Goal: Information Seeking & Learning: Find specific fact

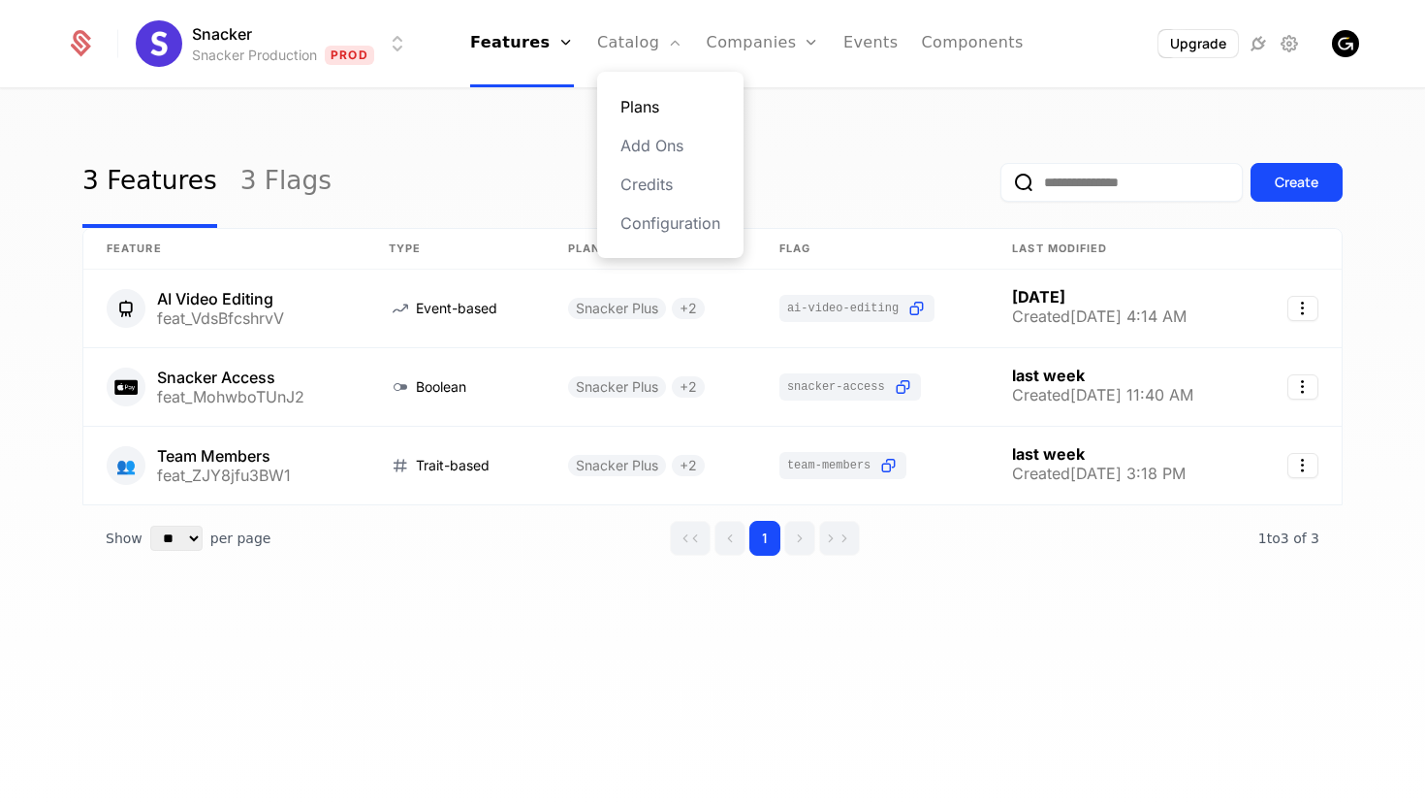
click at [640, 97] on link "Plans" at bounding box center [671, 106] width 100 height 23
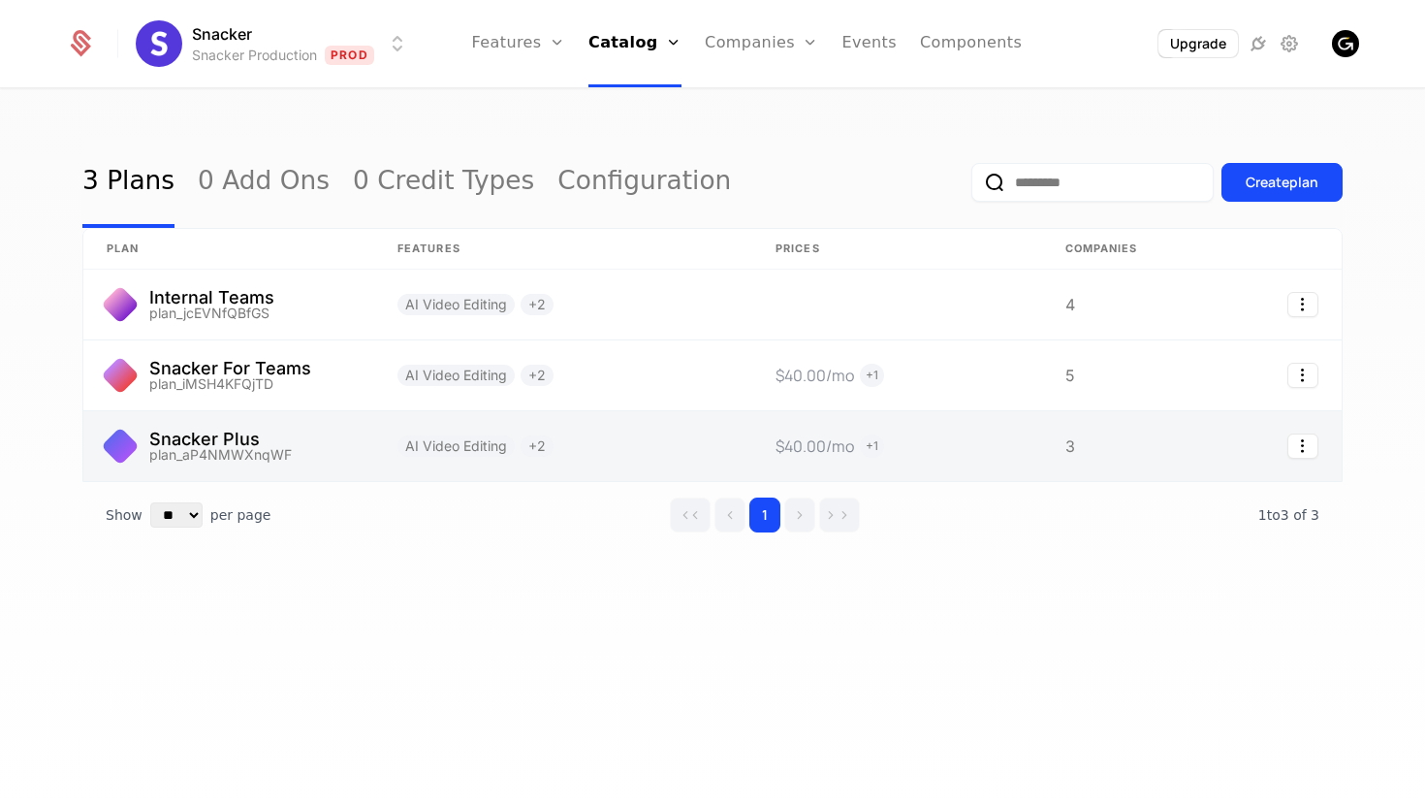
click at [667, 440] on link at bounding box center [563, 446] width 378 height 70
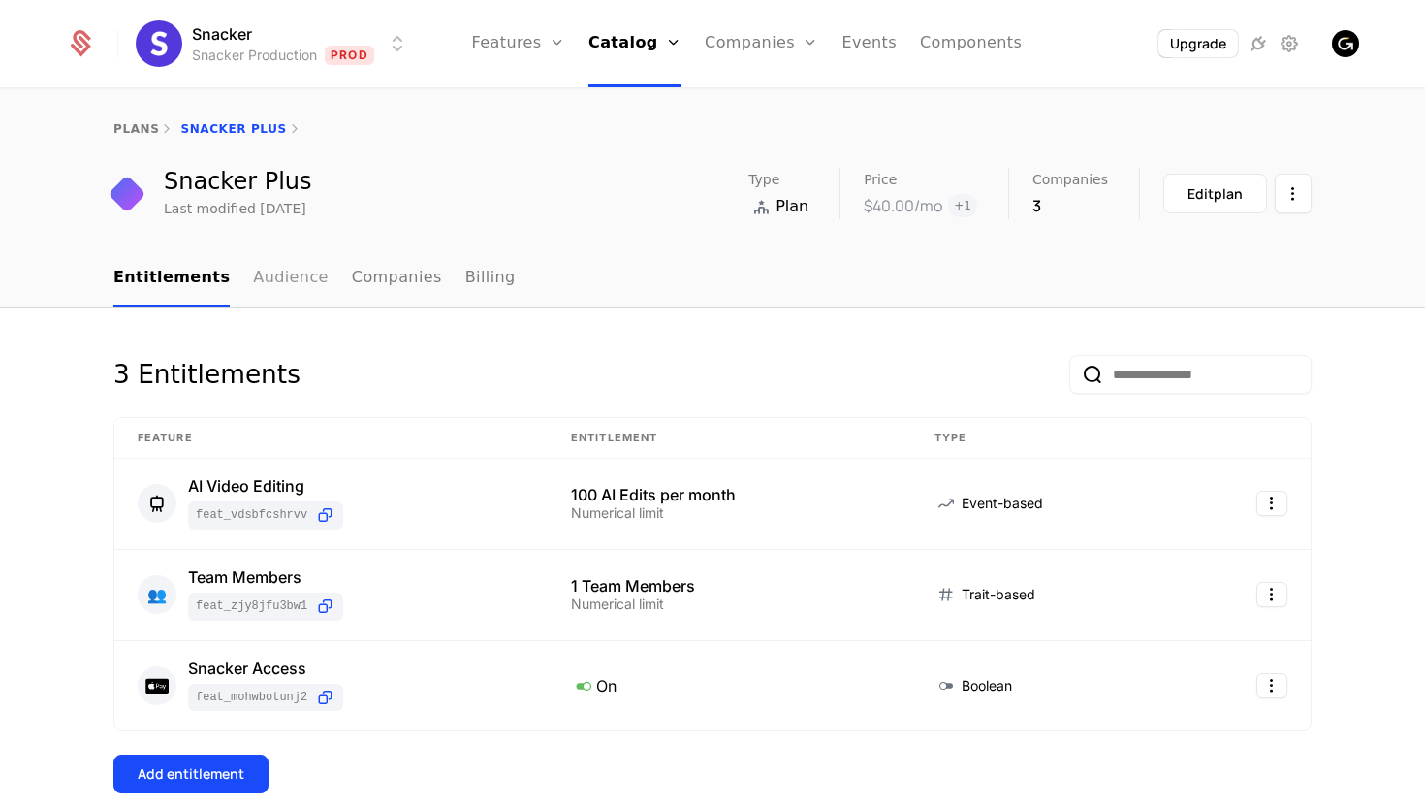
click at [279, 271] on link "Audience" at bounding box center [291, 278] width 76 height 57
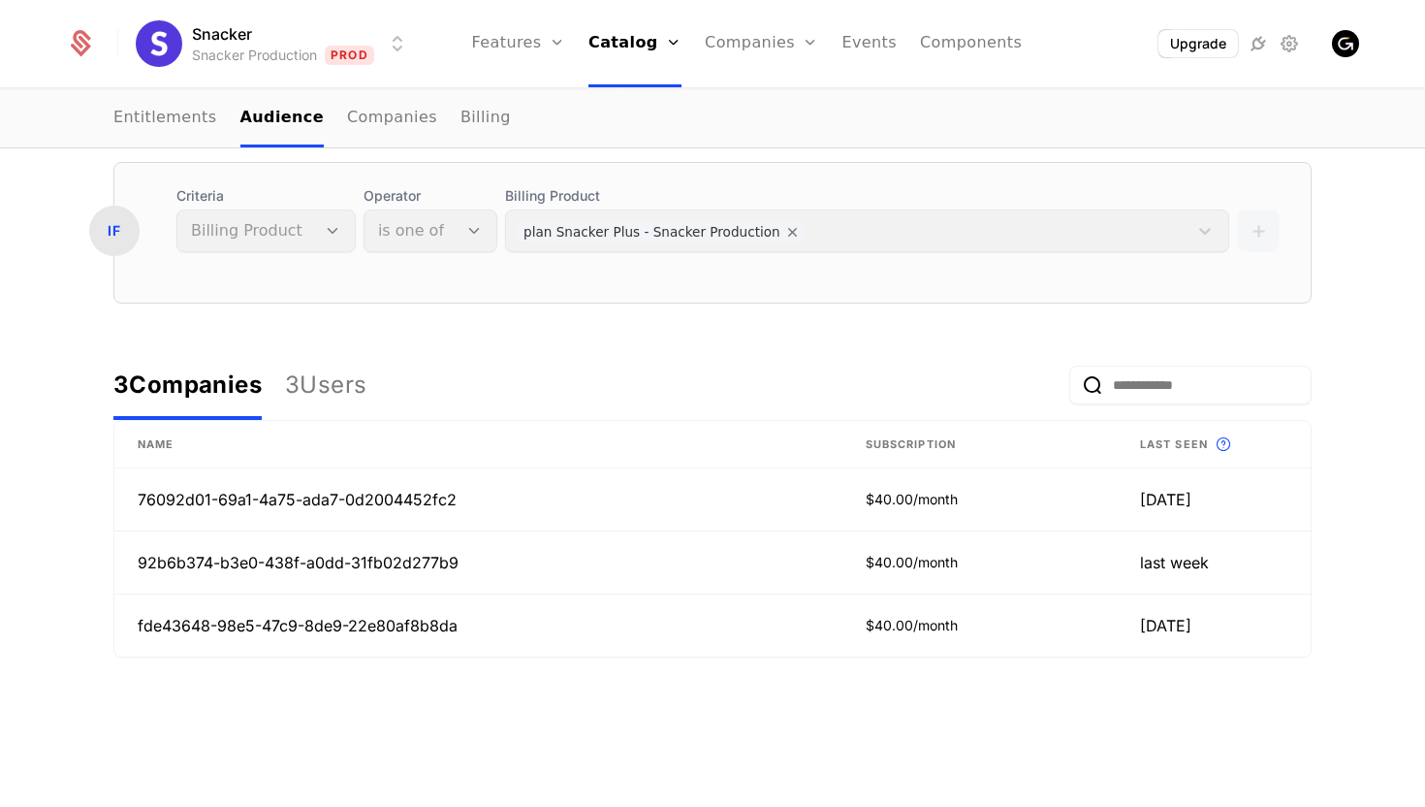
scroll to position [335, 0]
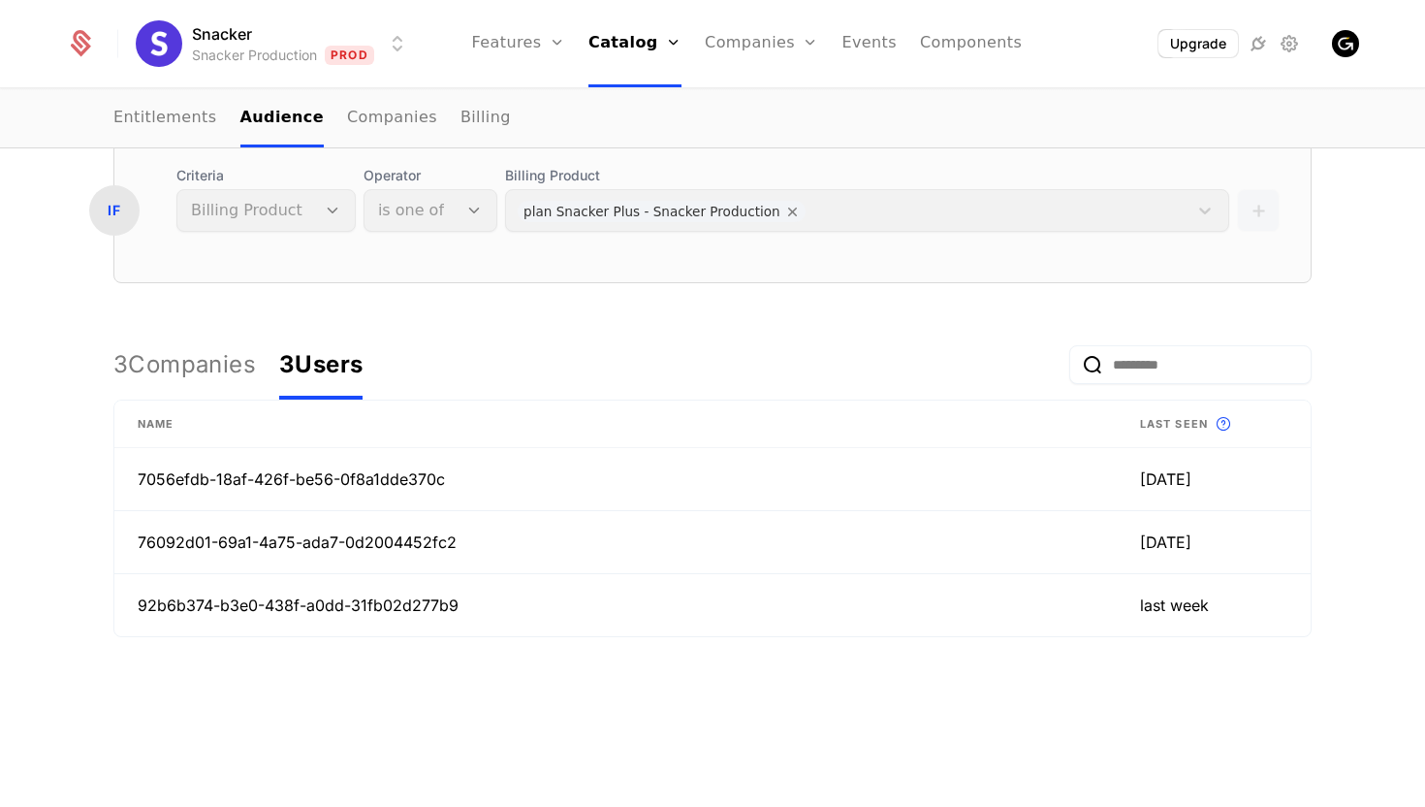
click at [350, 357] on div "3 Users" at bounding box center [320, 364] width 83 height 31
drag, startPoint x: 462, startPoint y: 482, endPoint x: 142, endPoint y: 472, distance: 321.1
click at [142, 472] on td "7056efdb-18af-426f-be56-0f8a1dde370c" at bounding box center [615, 479] width 1003 height 63
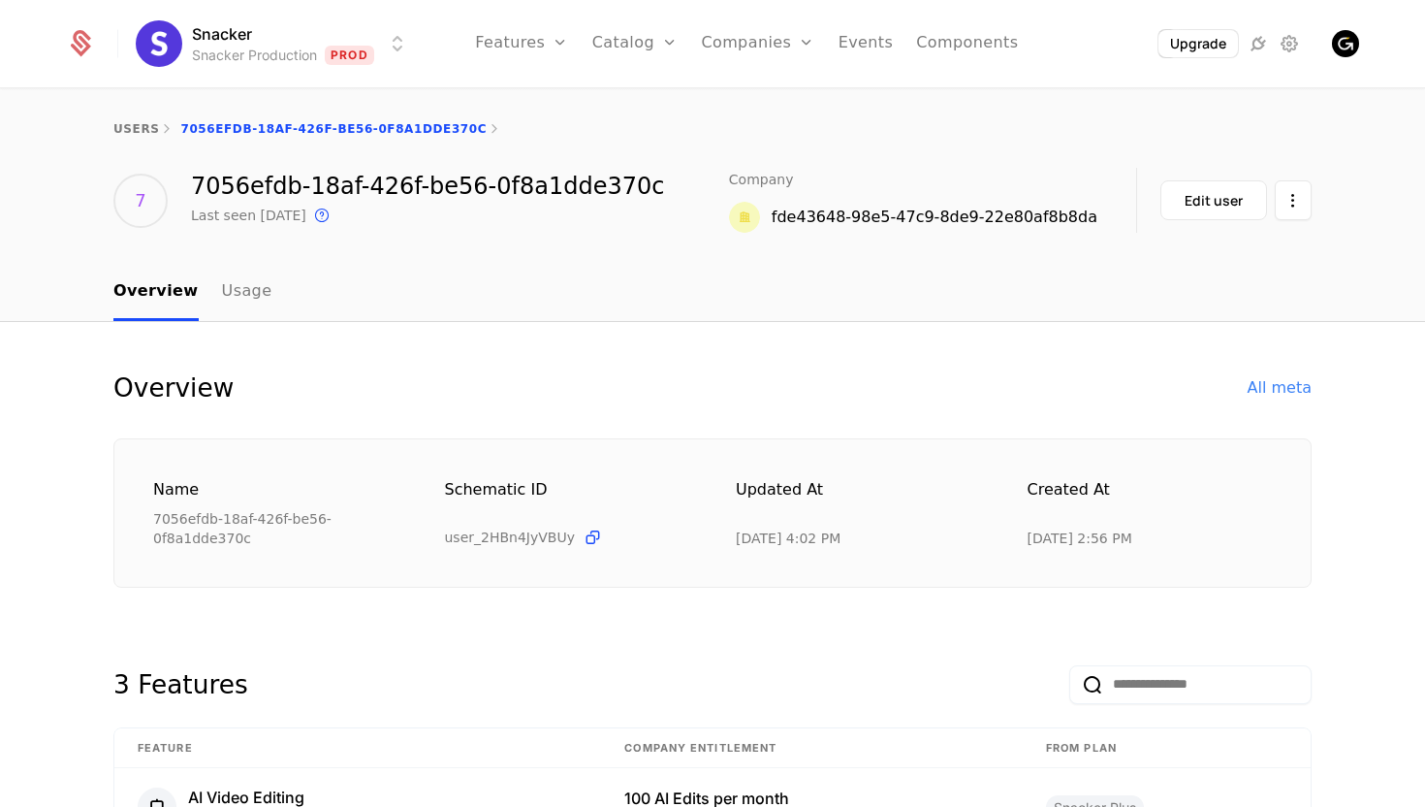
click at [558, 186] on div "7056efdb-18af-426f-be56-0f8a1dde370c" at bounding box center [427, 186] width 473 height 23
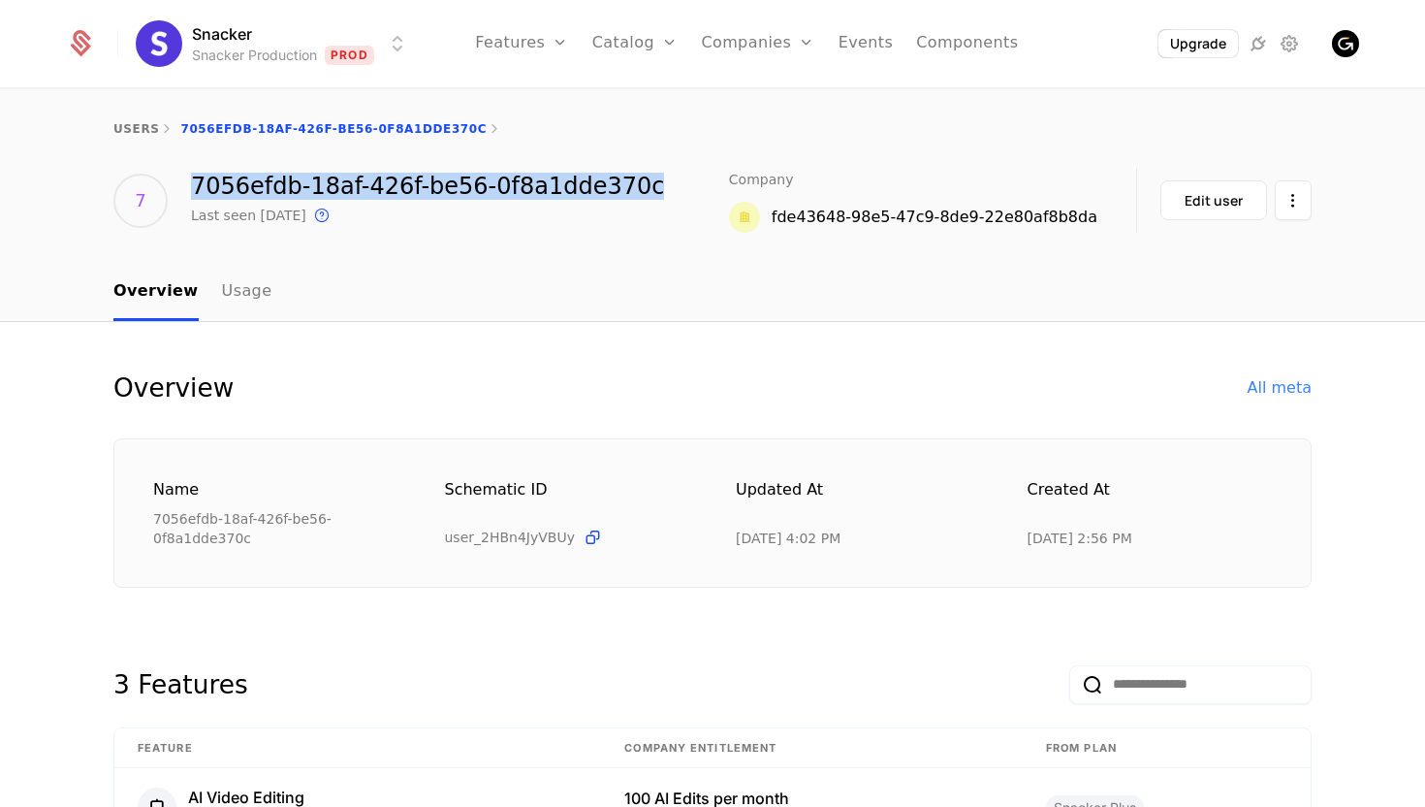
drag, startPoint x: 644, startPoint y: 185, endPoint x: 185, endPoint y: 184, distance: 458.6
click at [185, 184] on div "7 7056efdb-18af-426f-be56-0f8a1dde370c Last seen 2 days ago This is the date a …" at bounding box center [712, 200] width 1198 height 65
copy div "7056efdb-18af-426f-be56-0f8a1dde370c"
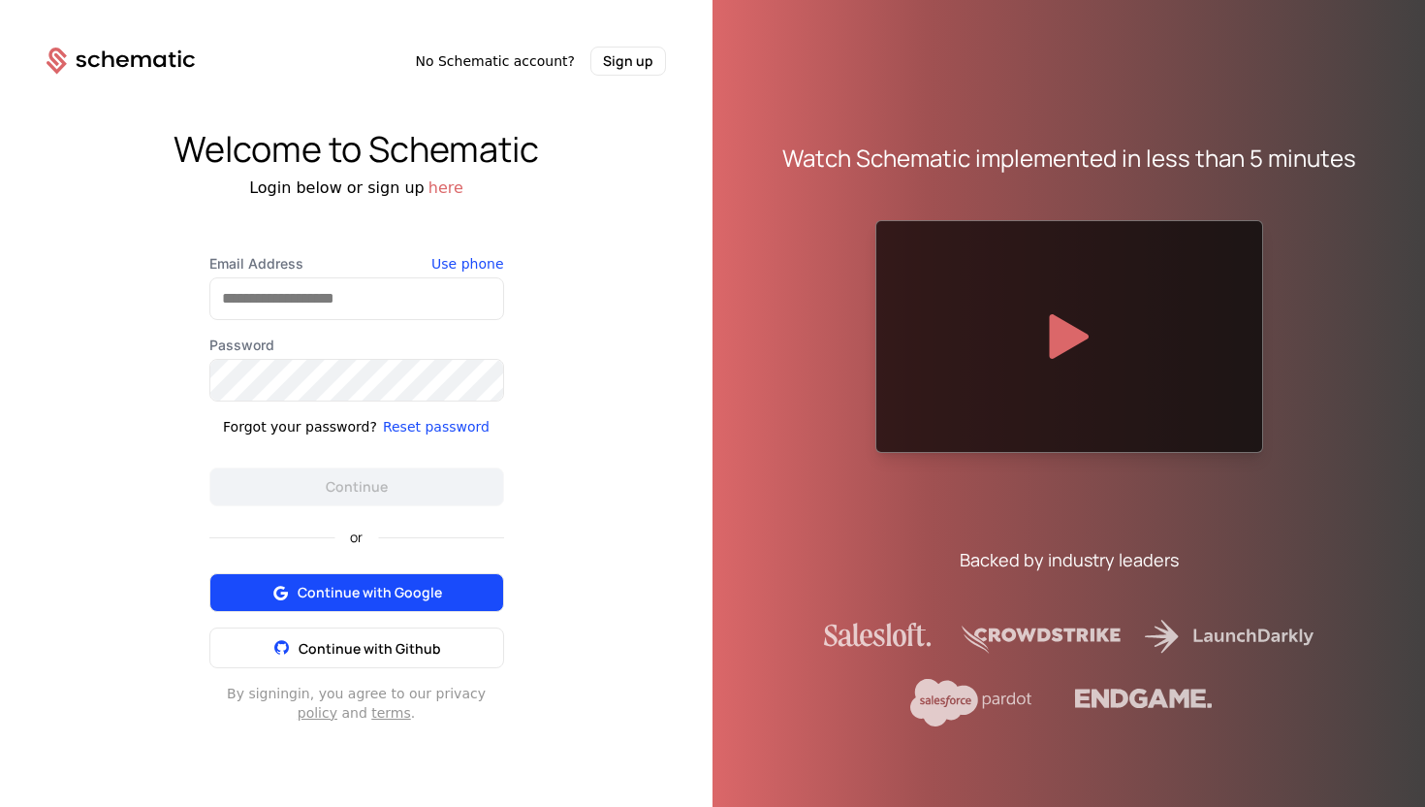
click at [380, 585] on span "Continue with Google" at bounding box center [370, 592] width 144 height 19
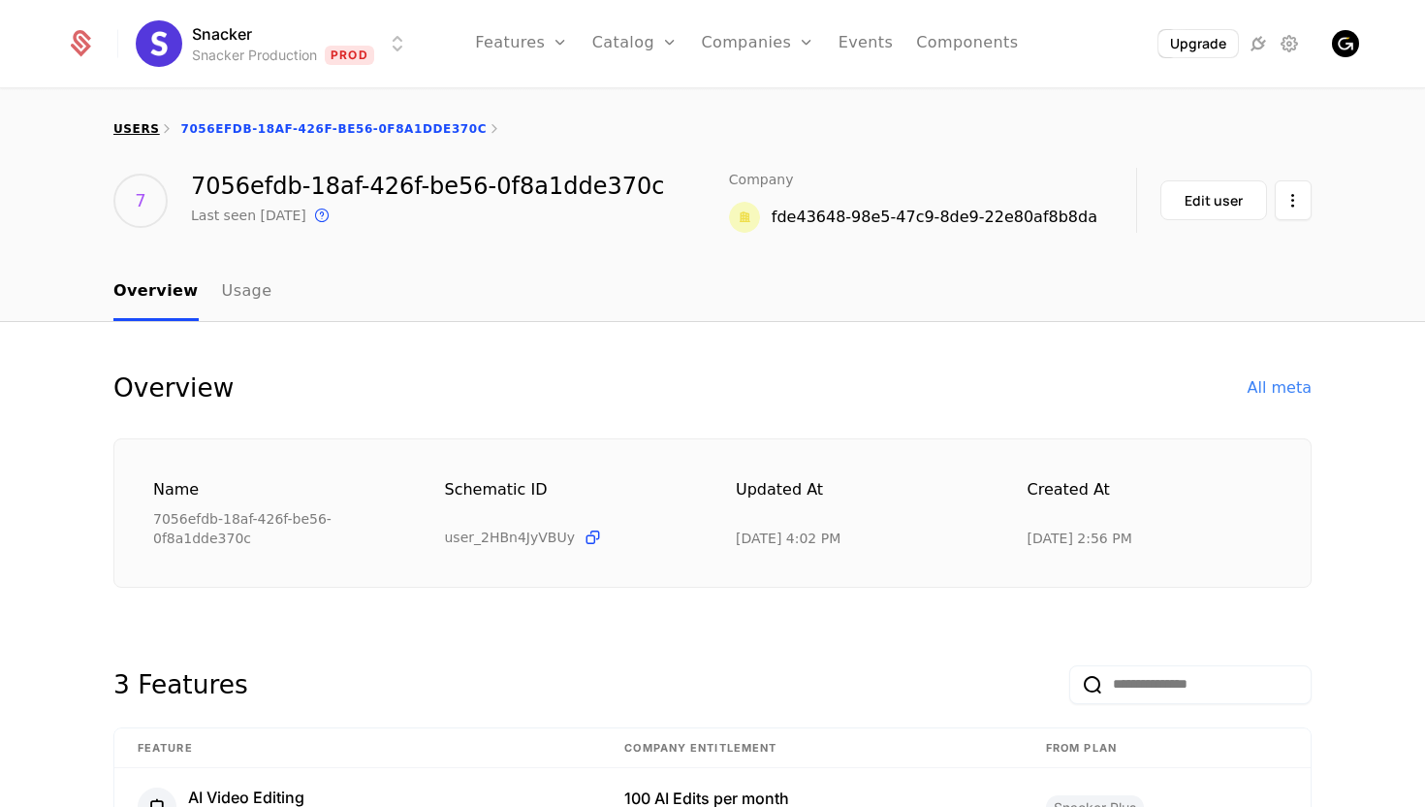
click at [121, 125] on link "users" at bounding box center [136, 129] width 46 height 14
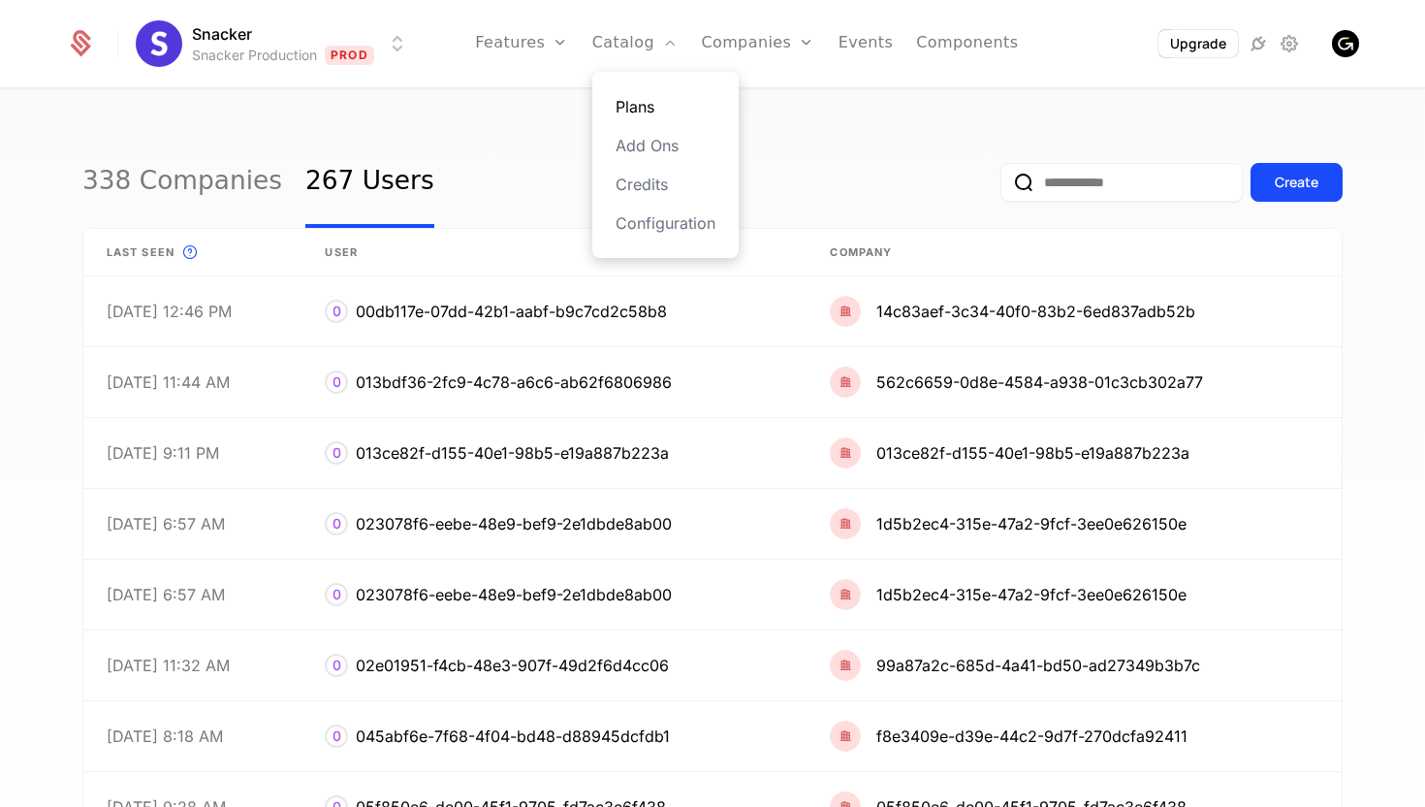
click at [626, 109] on link "Plans" at bounding box center [666, 106] width 100 height 23
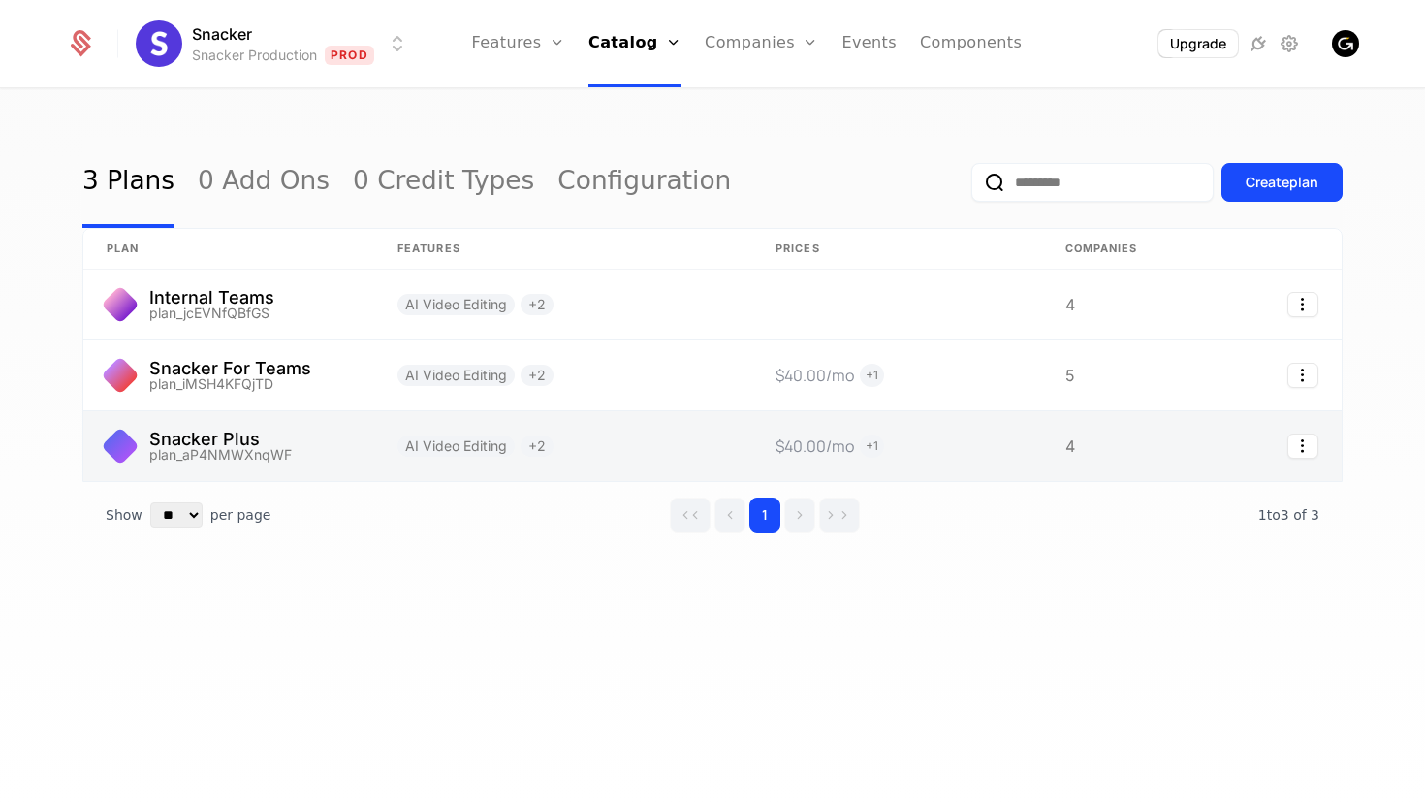
click at [624, 439] on link at bounding box center [563, 446] width 378 height 70
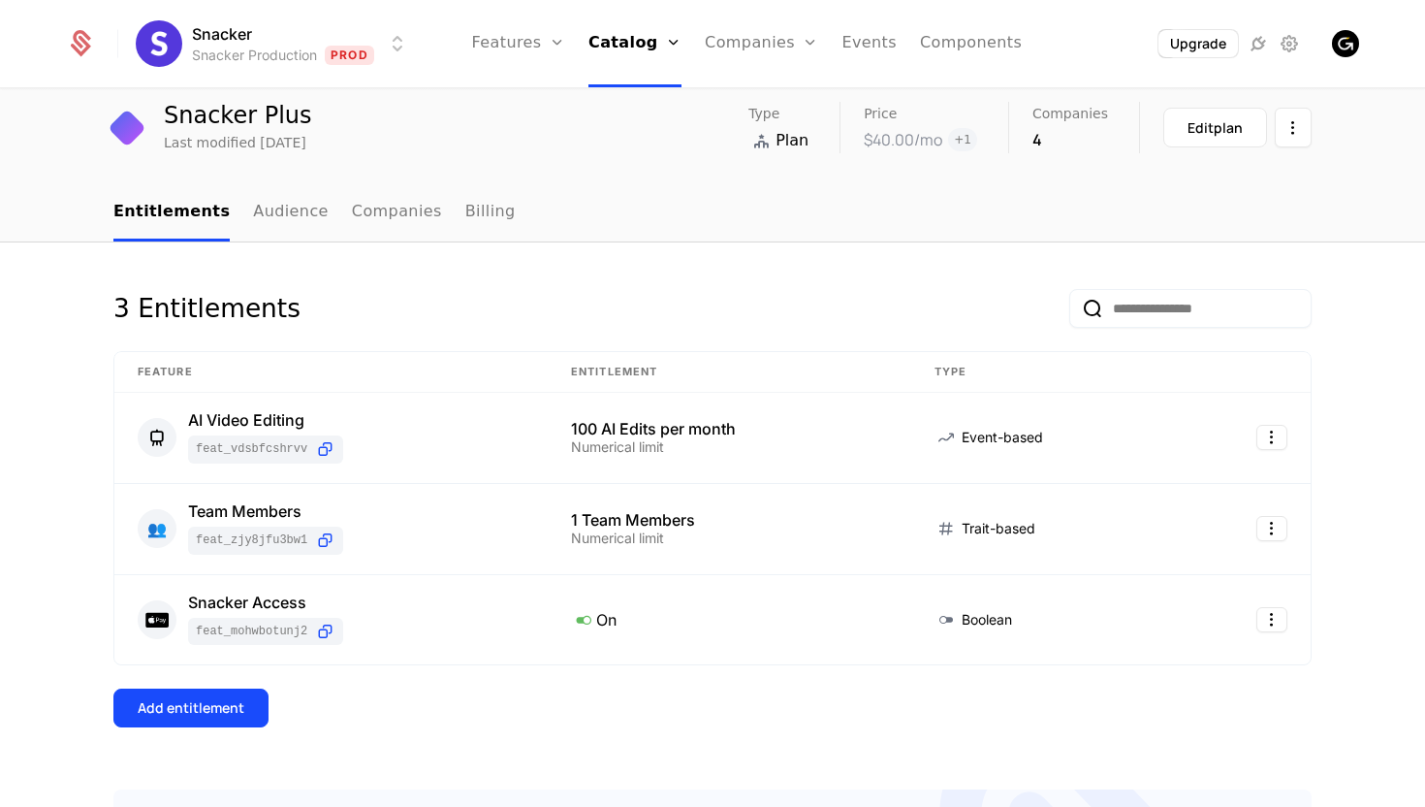
scroll to position [62, 0]
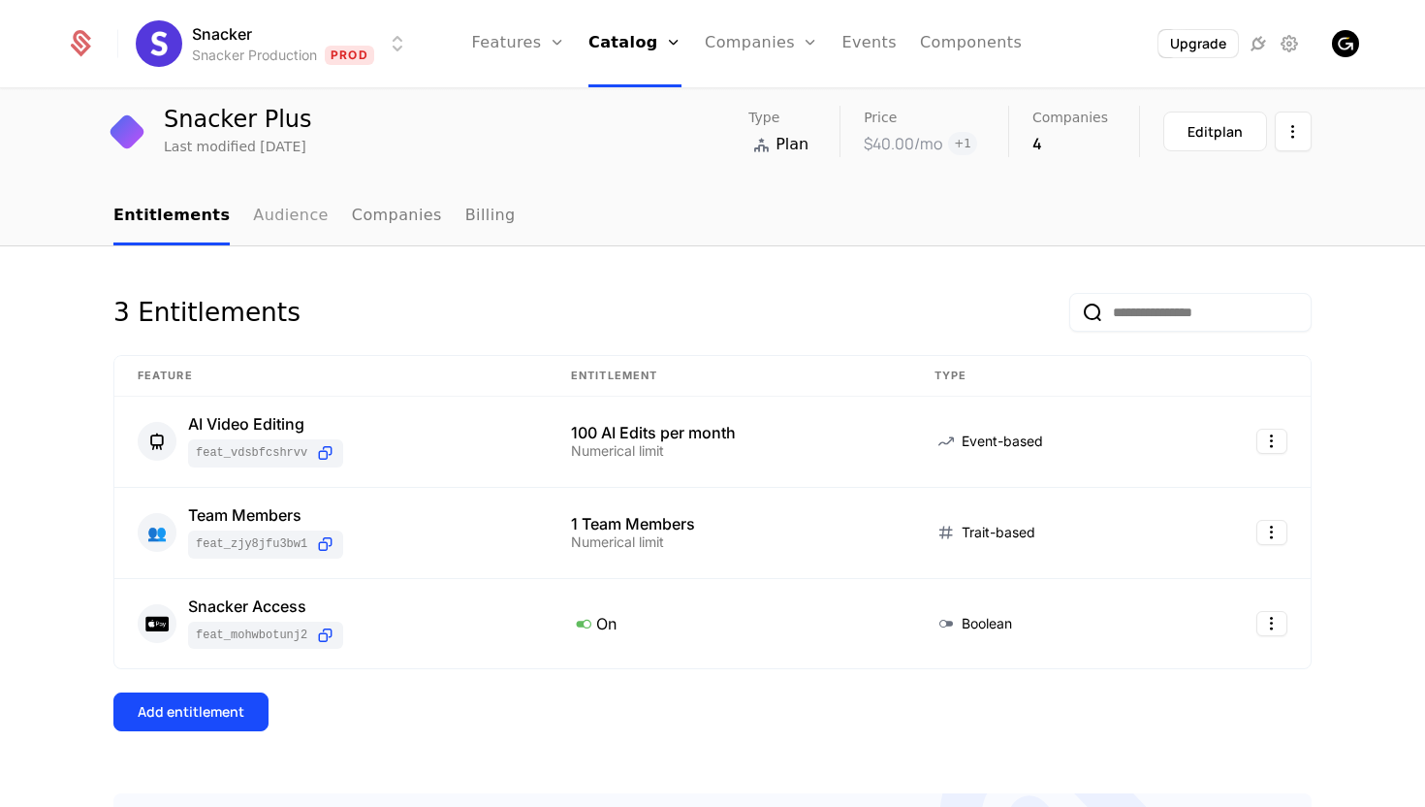
click at [266, 221] on link "Audience" at bounding box center [291, 216] width 76 height 57
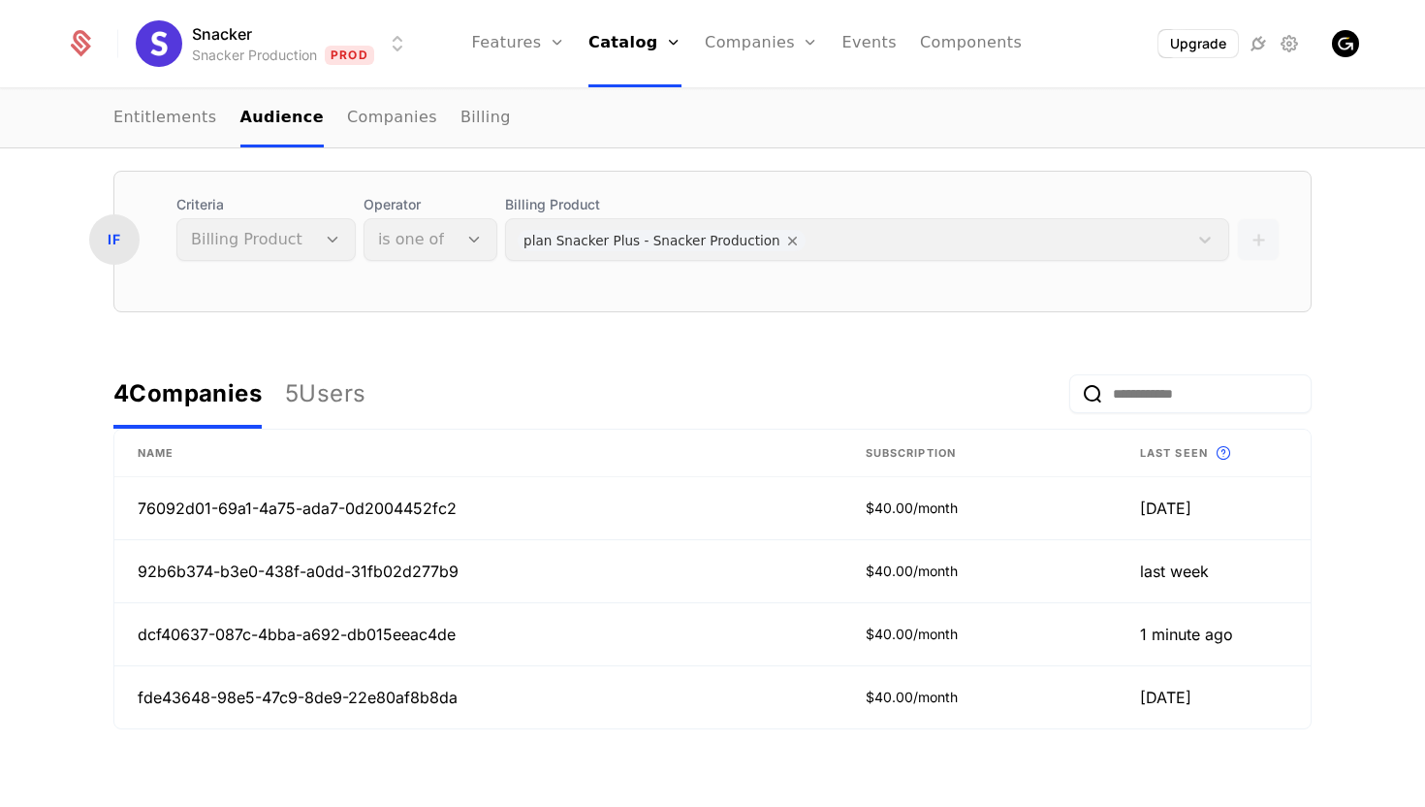
scroll to position [305, 0]
drag, startPoint x: 470, startPoint y: 636, endPoint x: 128, endPoint y: 640, distance: 342.3
click at [128, 640] on td "dcf40637-087c-4bba-a692-db015eeac4de" at bounding box center [478, 633] width 728 height 63
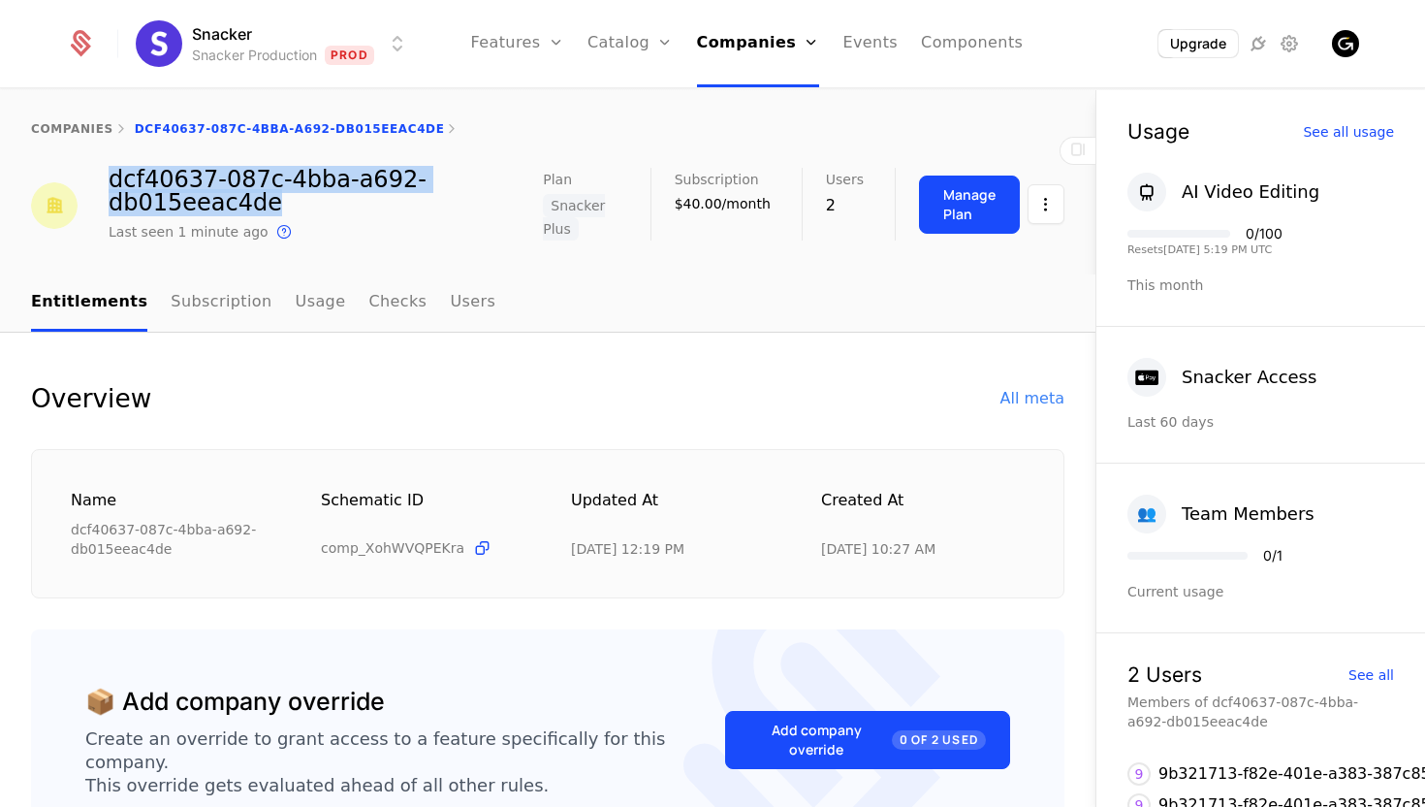
drag, startPoint x: 266, startPoint y: 207, endPoint x: 112, endPoint y: 176, distance: 156.3
click at [112, 176] on div "dcf40637-087c-4bba-a692-db015eeac4de" at bounding box center [326, 191] width 434 height 47
copy div "dcf40637-087c-4bba-a692-db015eeac4de"
click at [386, 223] on div "Last seen 2 minutes ago This is the date a track or identify event associated w…" at bounding box center [326, 231] width 434 height 23
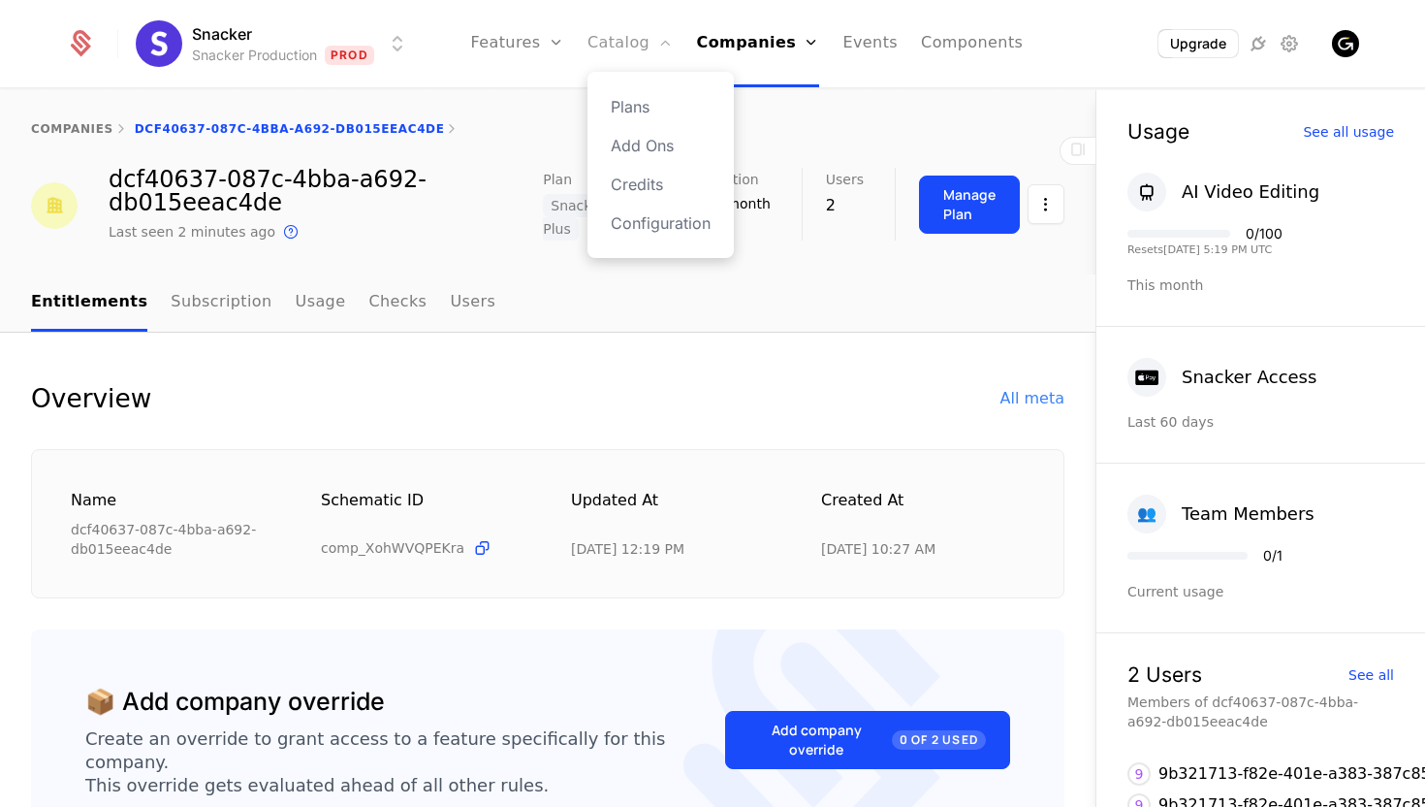
click at [671, 49] on icon "Main" at bounding box center [665, 43] width 16 height 16
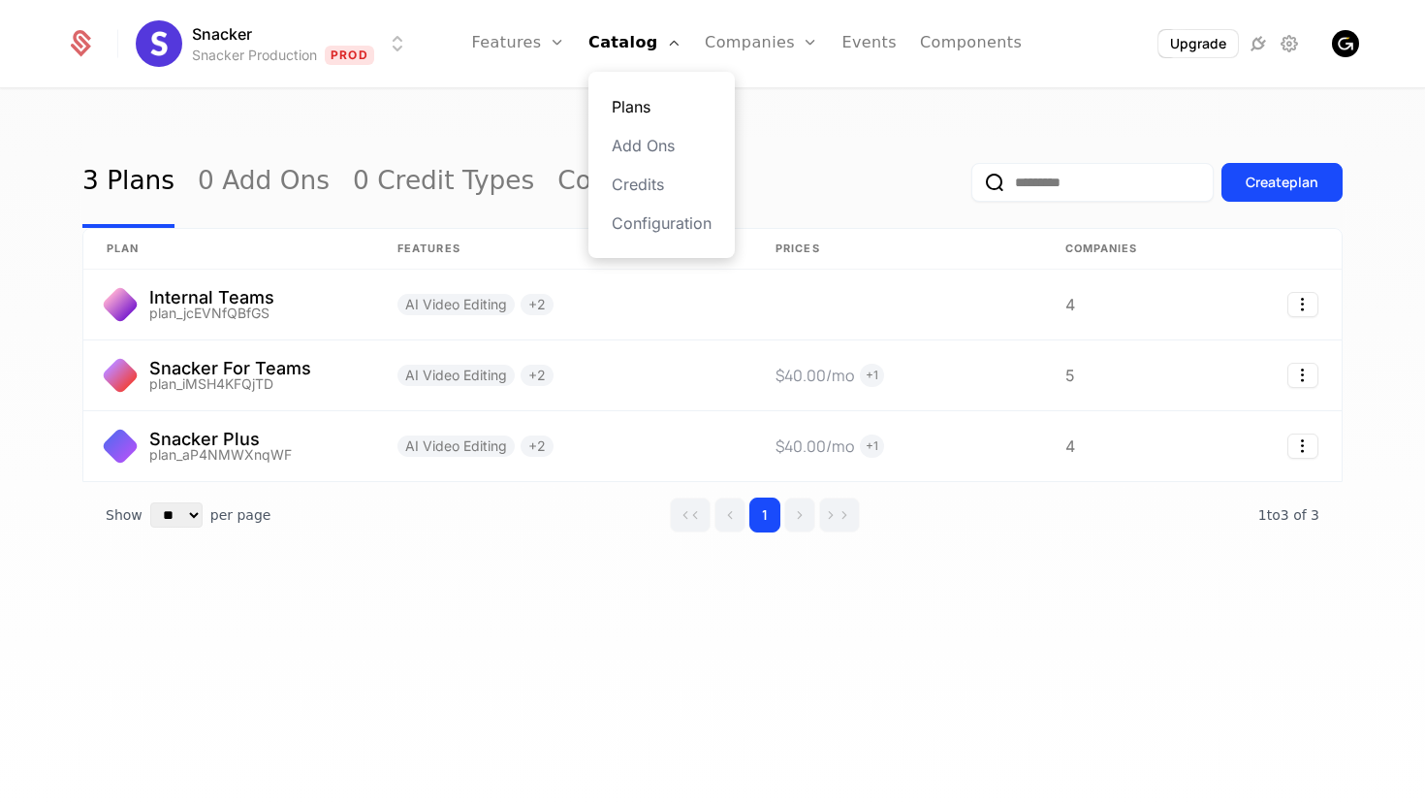
click at [640, 107] on link "Plans" at bounding box center [662, 106] width 100 height 23
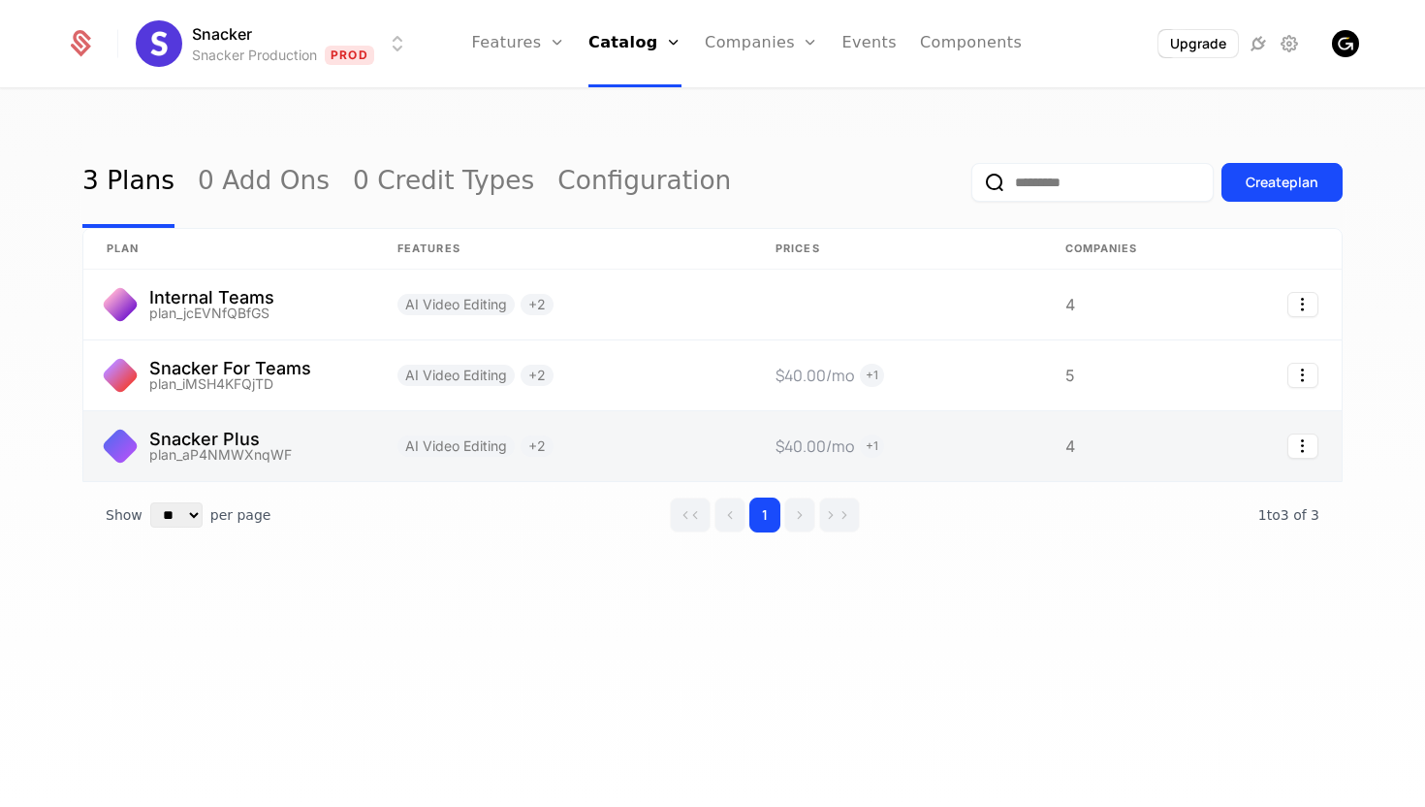
click at [647, 456] on link at bounding box center [563, 446] width 378 height 70
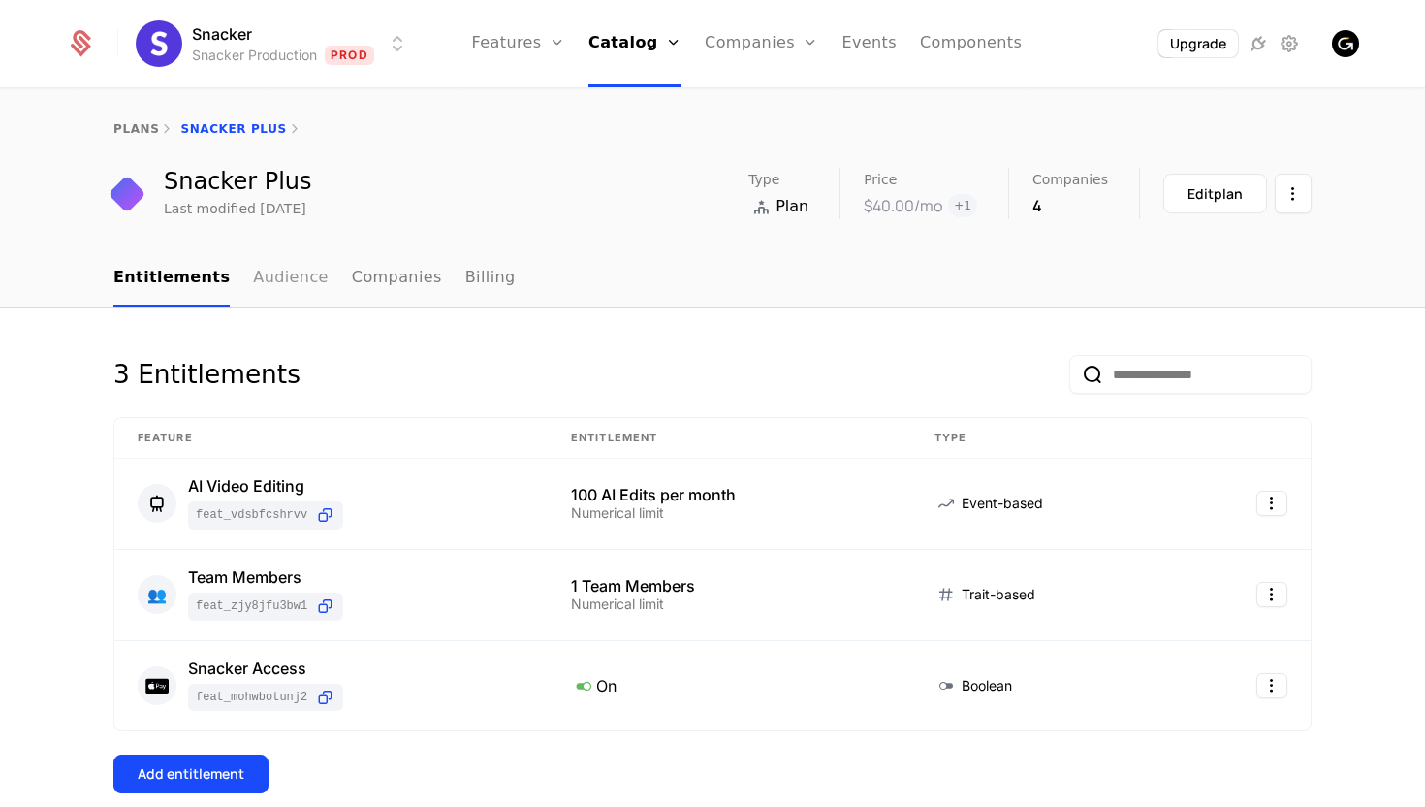
click at [284, 287] on link "Audience" at bounding box center [291, 278] width 76 height 57
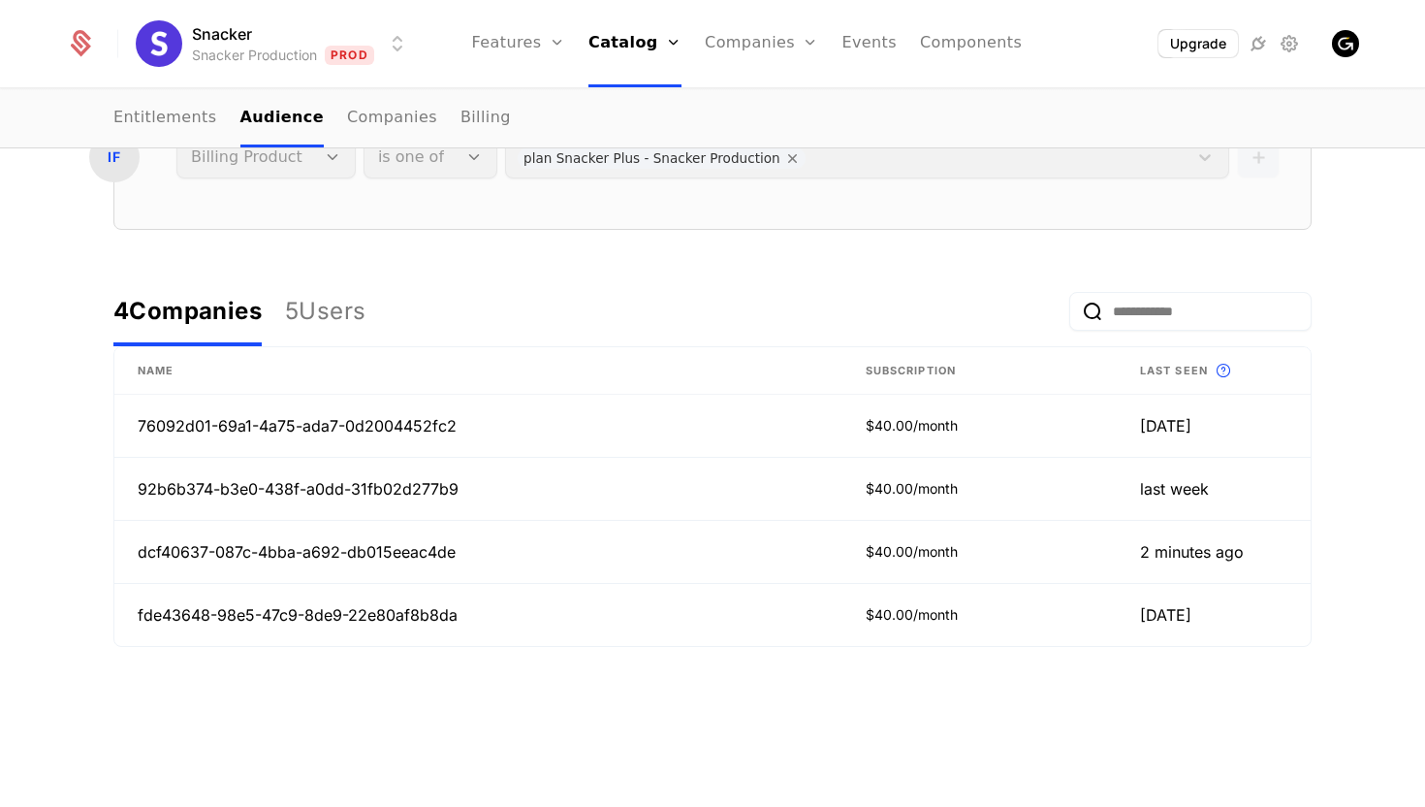
scroll to position [399, 0]
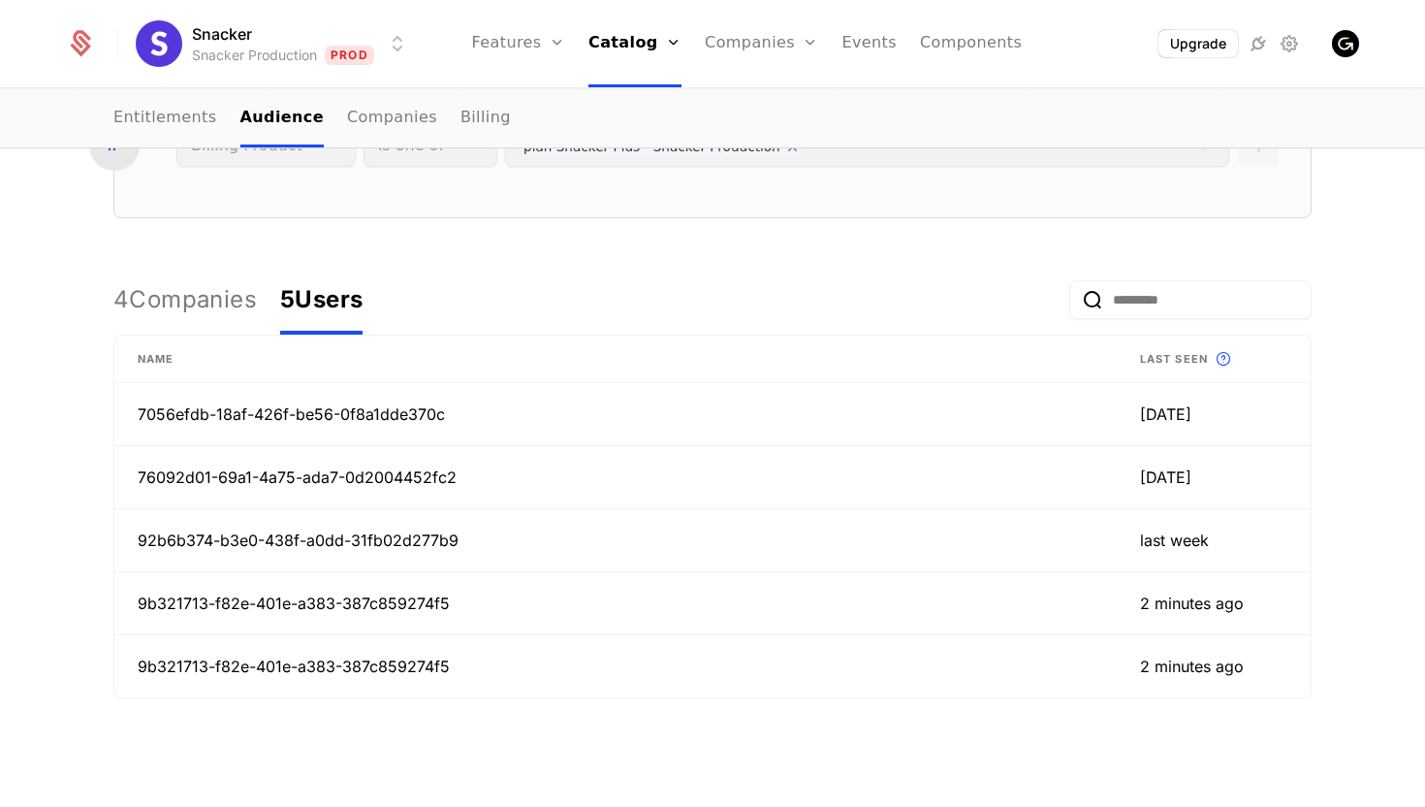
click at [334, 284] on div "5 Users" at bounding box center [321, 299] width 82 height 31
drag, startPoint x: 466, startPoint y: 607, endPoint x: 136, endPoint y: 607, distance: 330.6
click at [136, 607] on td "9b321713-f82e-401e-a383-387c859274f5" at bounding box center [615, 603] width 1003 height 63
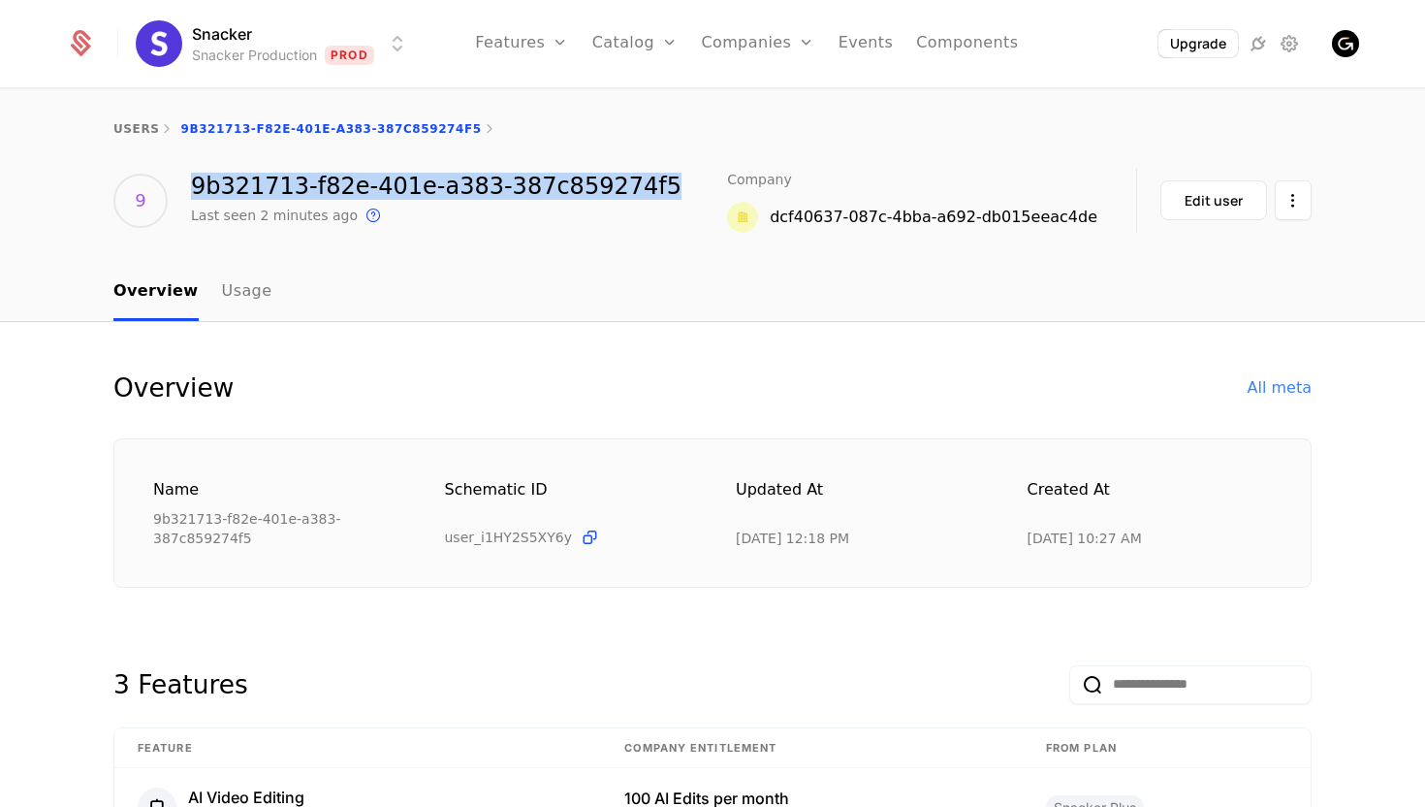
drag, startPoint x: 652, startPoint y: 182, endPoint x: 191, endPoint y: 187, distance: 460.6
click at [191, 187] on div "9 9b321713-f82e-401e-a383-387c859274f5 Last seen 2 minutes ago This is the date…" at bounding box center [712, 200] width 1198 height 65
copy div "9b321713-f82e-401e-a383-387c859274f5"
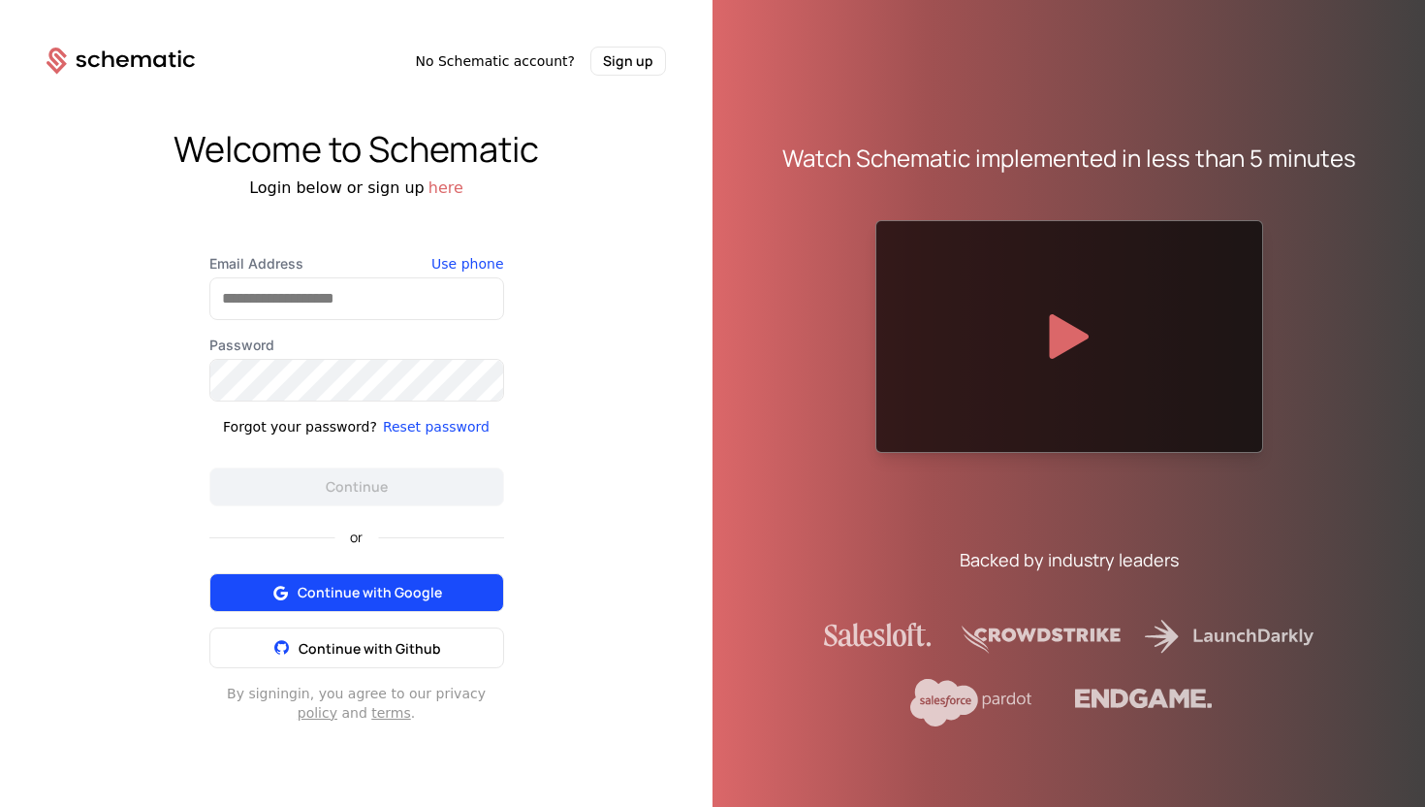
click at [377, 584] on span "Continue with Google" at bounding box center [370, 592] width 144 height 19
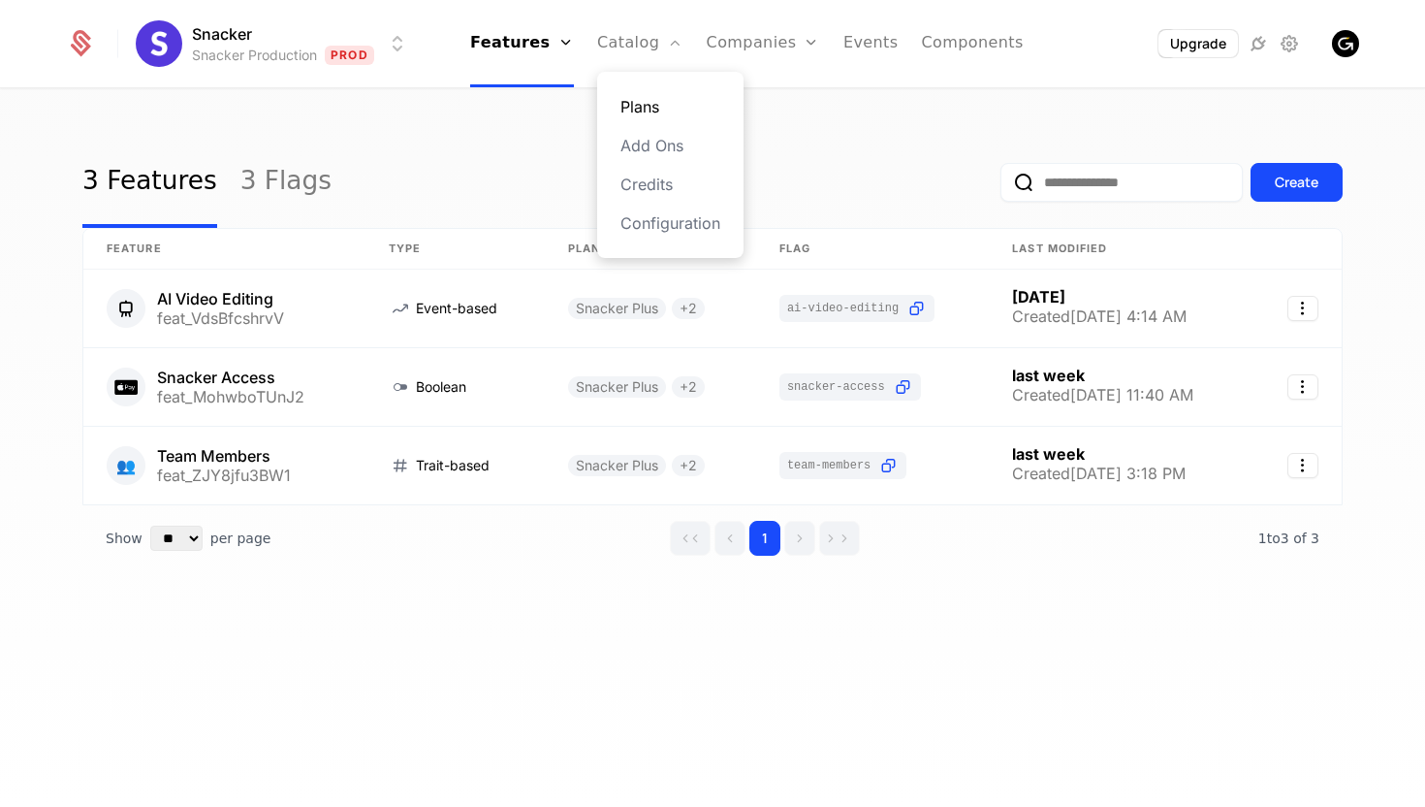
click at [636, 112] on link "Plans" at bounding box center [671, 106] width 100 height 23
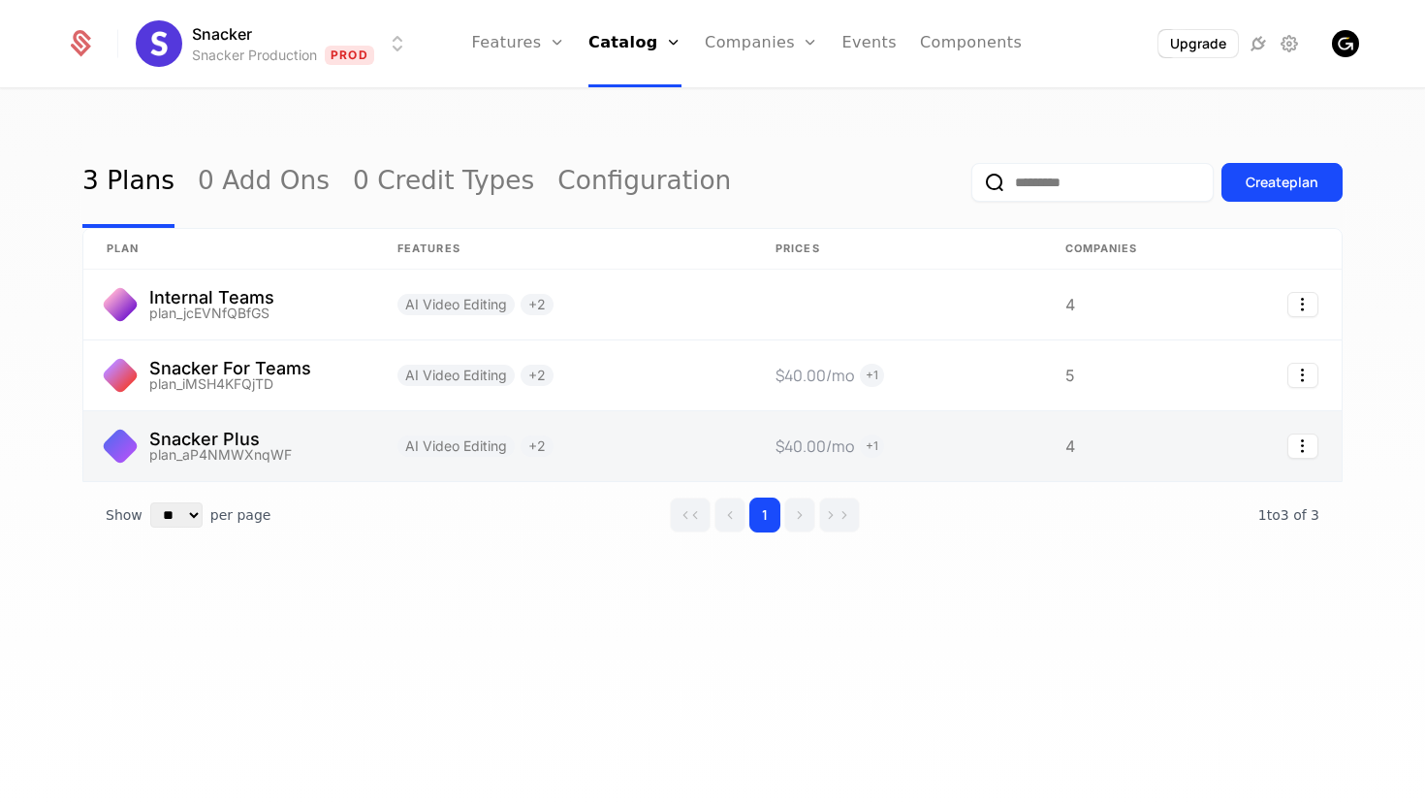
click at [605, 435] on link at bounding box center [563, 446] width 378 height 70
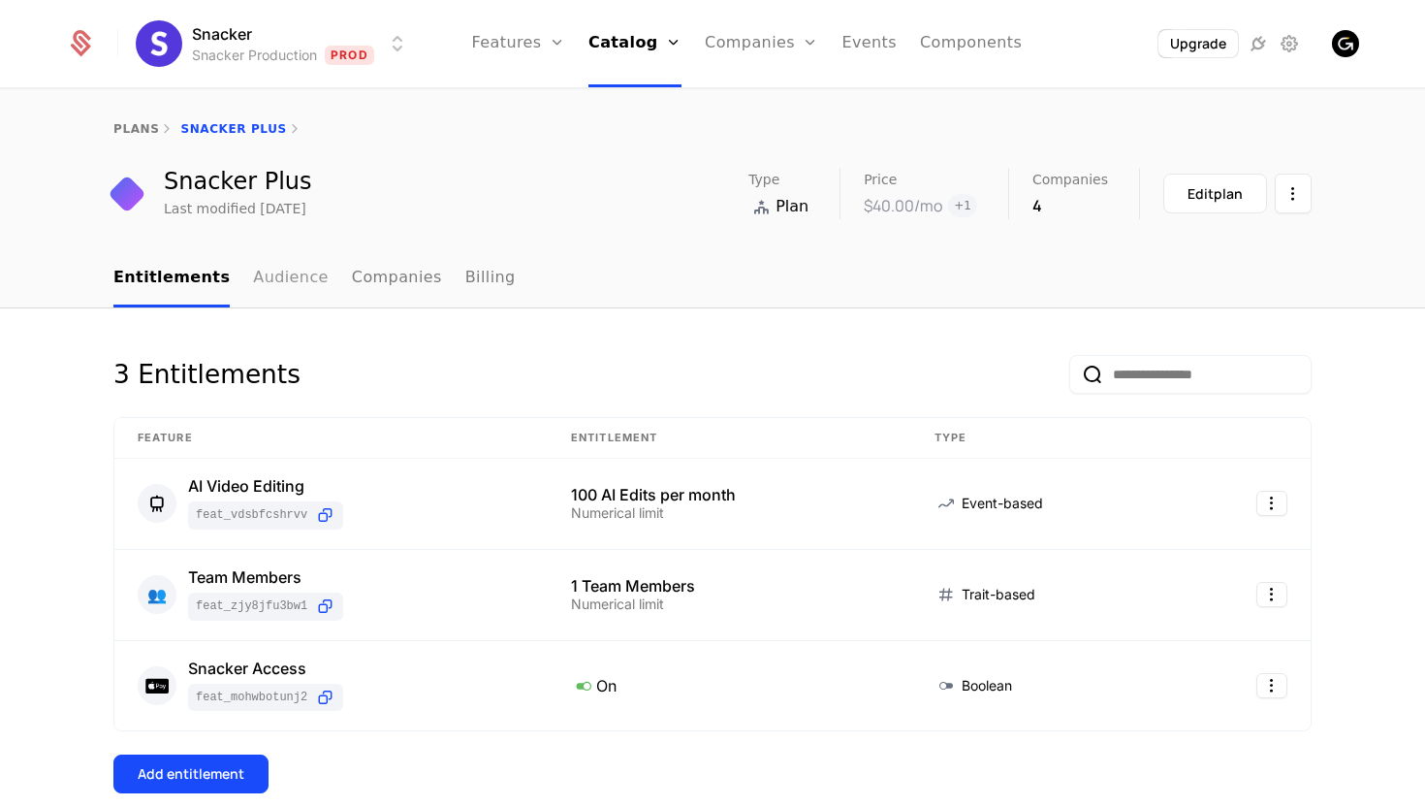
click at [275, 278] on link "Audience" at bounding box center [291, 278] width 76 height 57
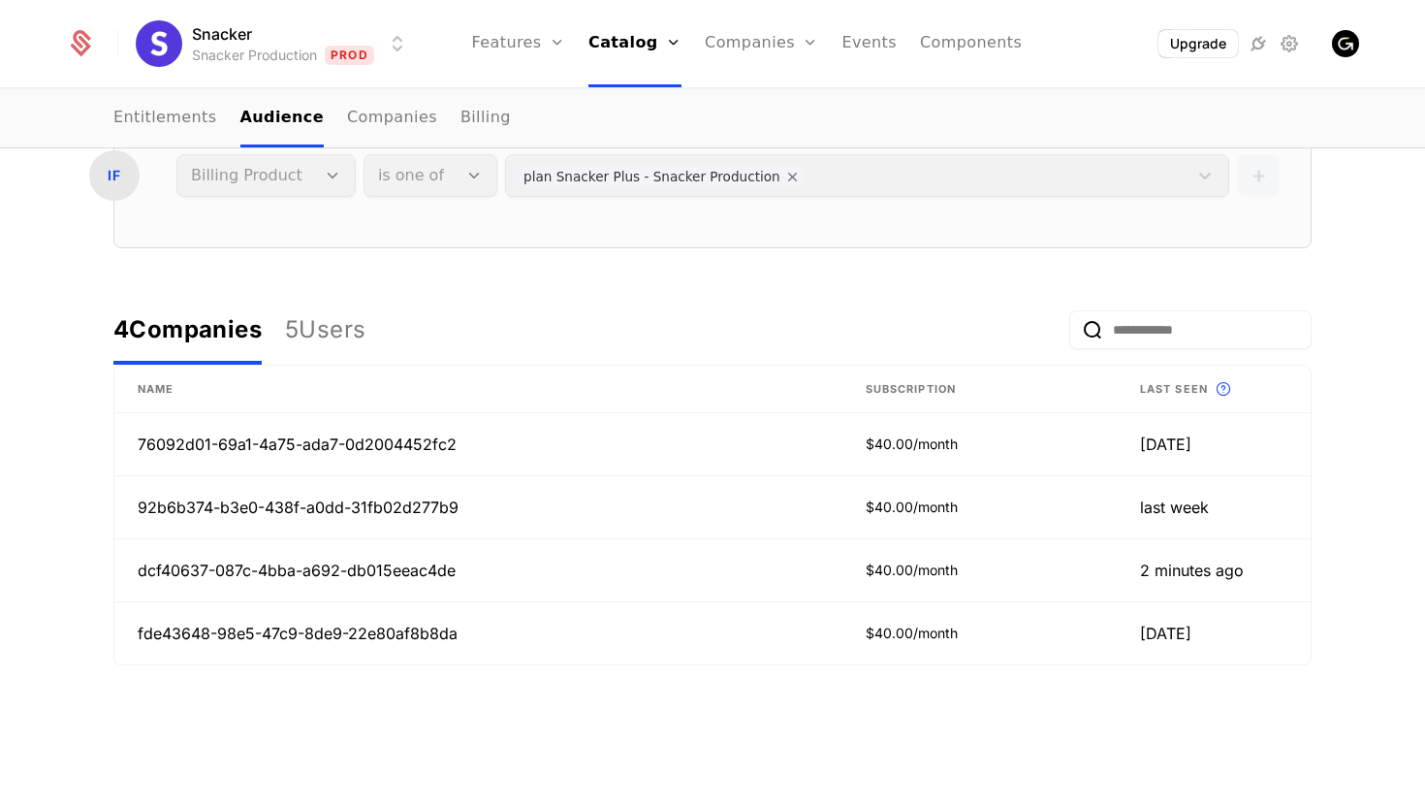
scroll to position [375, 0]
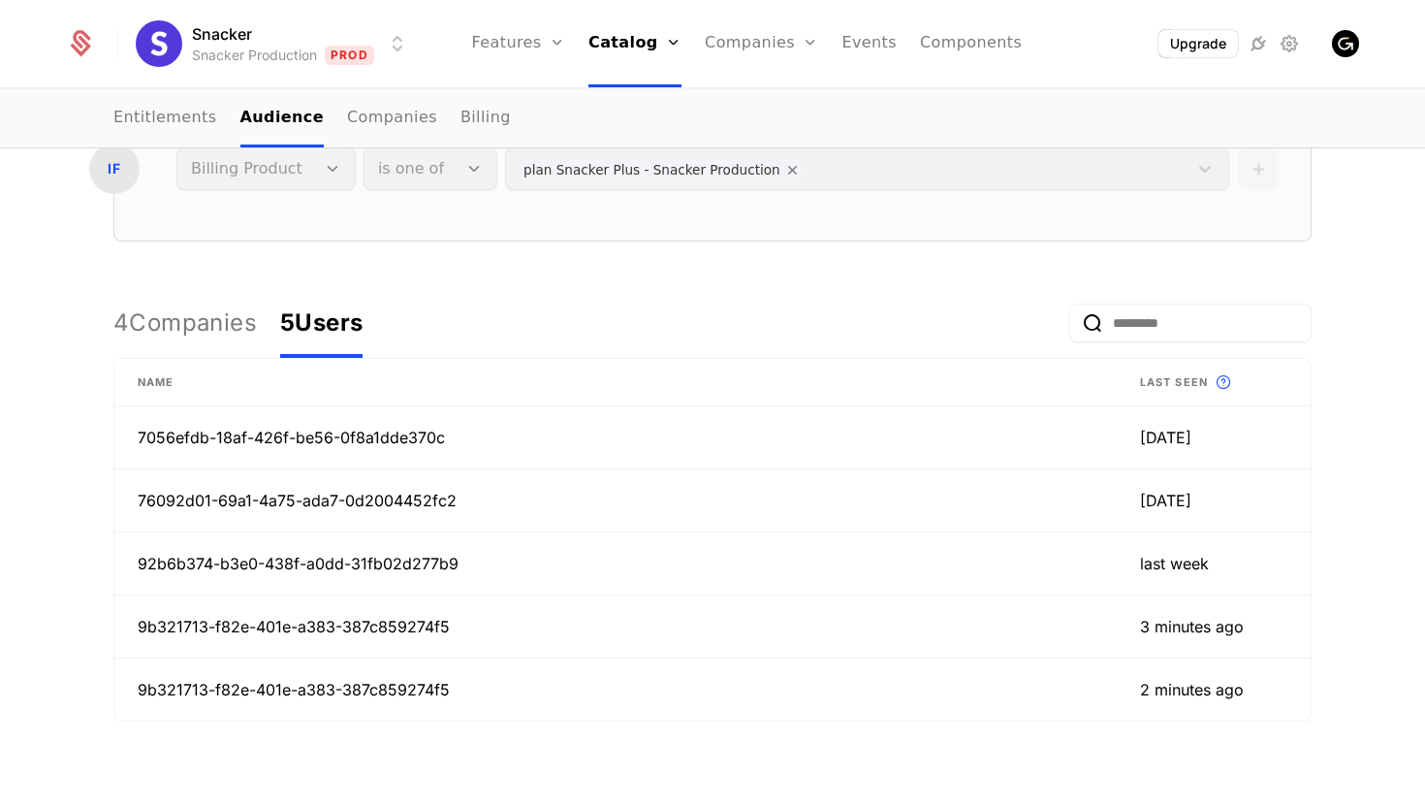
click at [352, 317] on div "5 Users" at bounding box center [321, 322] width 82 height 31
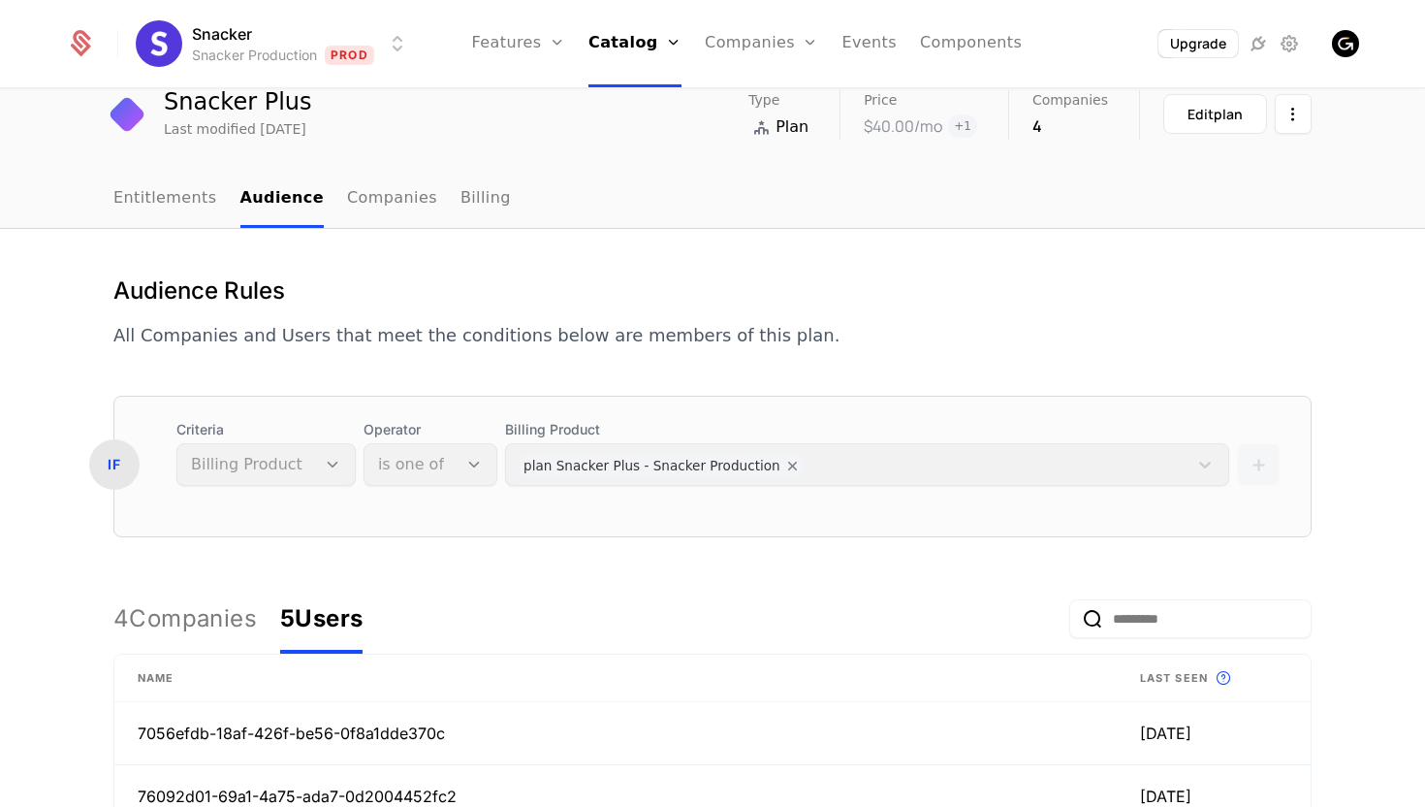
scroll to position [0, 0]
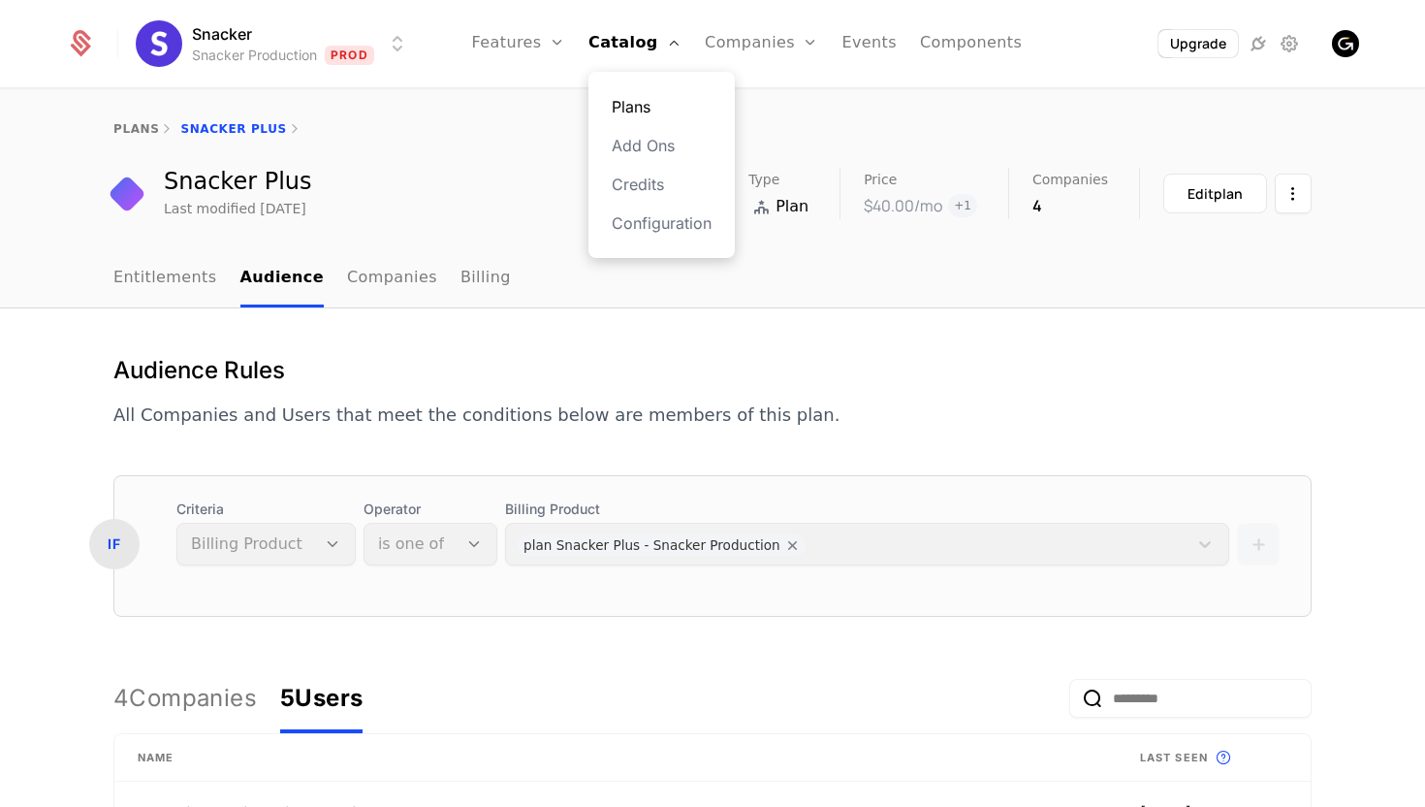
click at [636, 99] on link "Plans" at bounding box center [662, 106] width 100 height 23
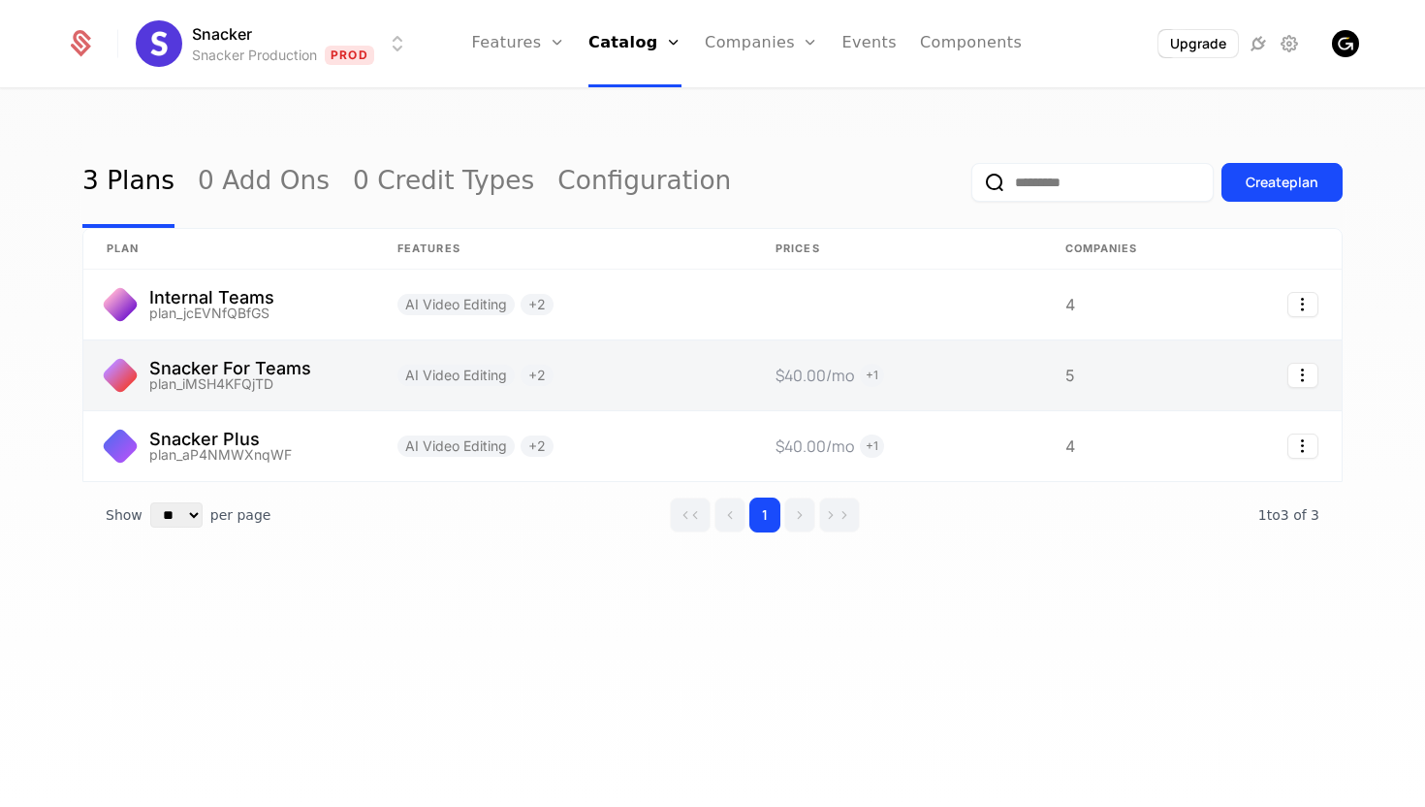
click at [732, 383] on link at bounding box center [563, 375] width 378 height 70
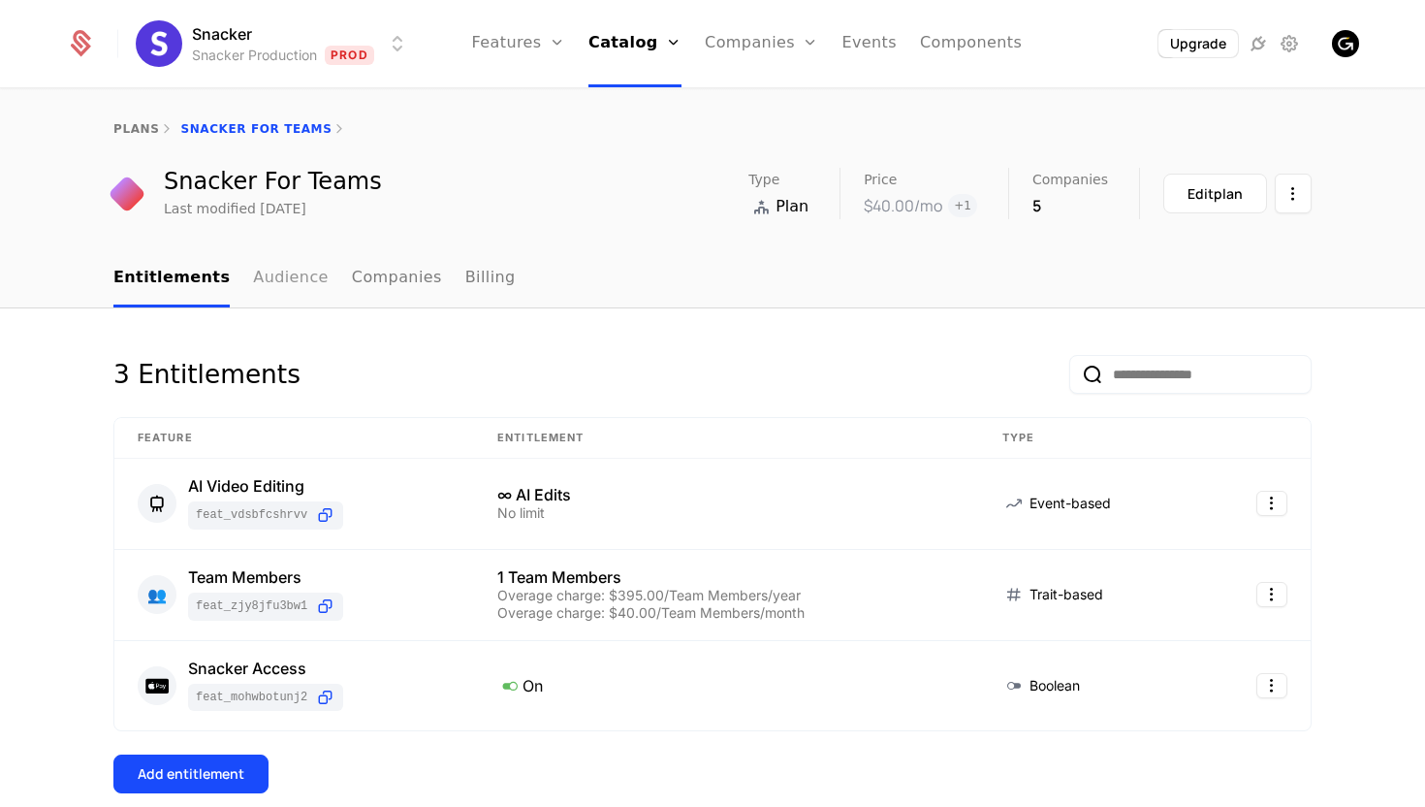
click at [256, 277] on link "Audience" at bounding box center [291, 278] width 76 height 57
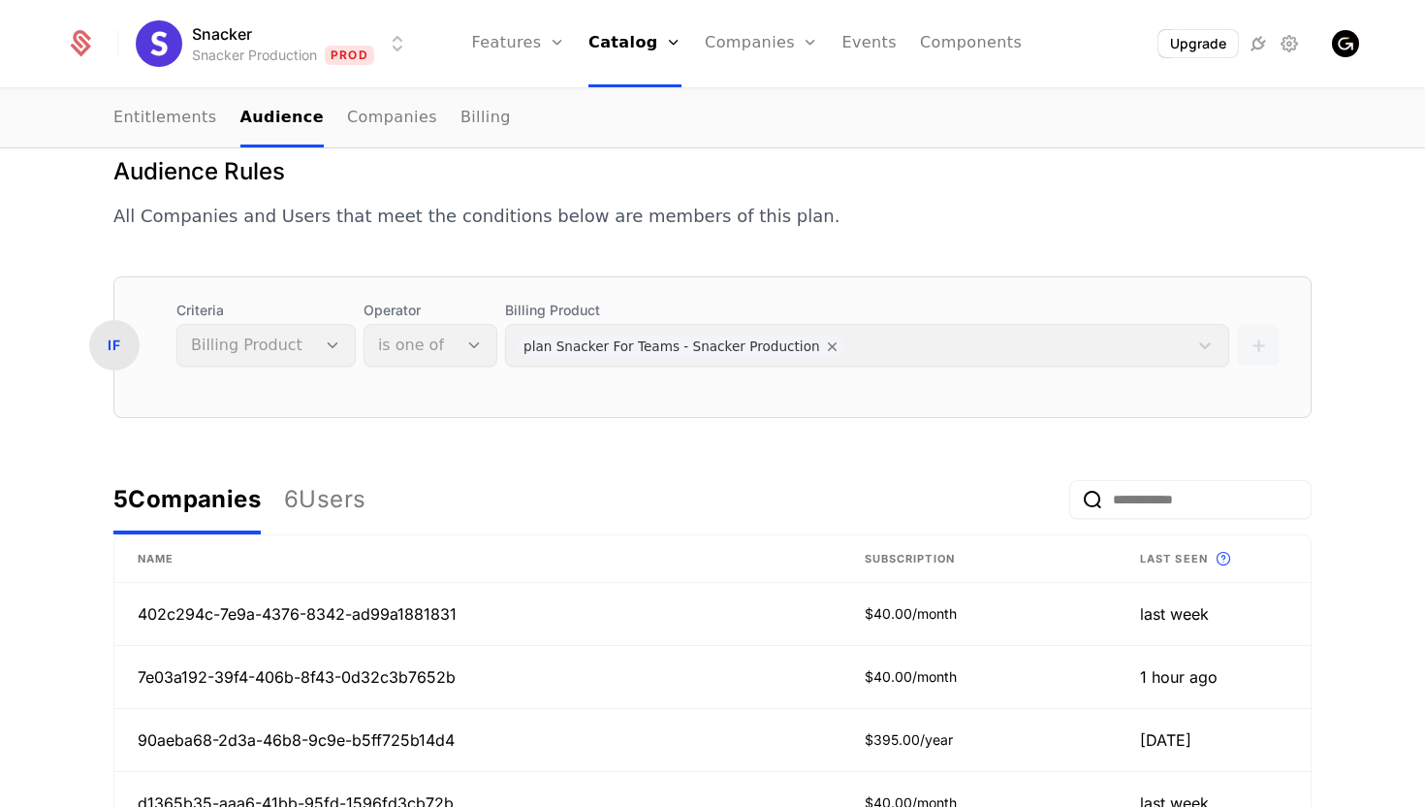
scroll to position [332, 0]
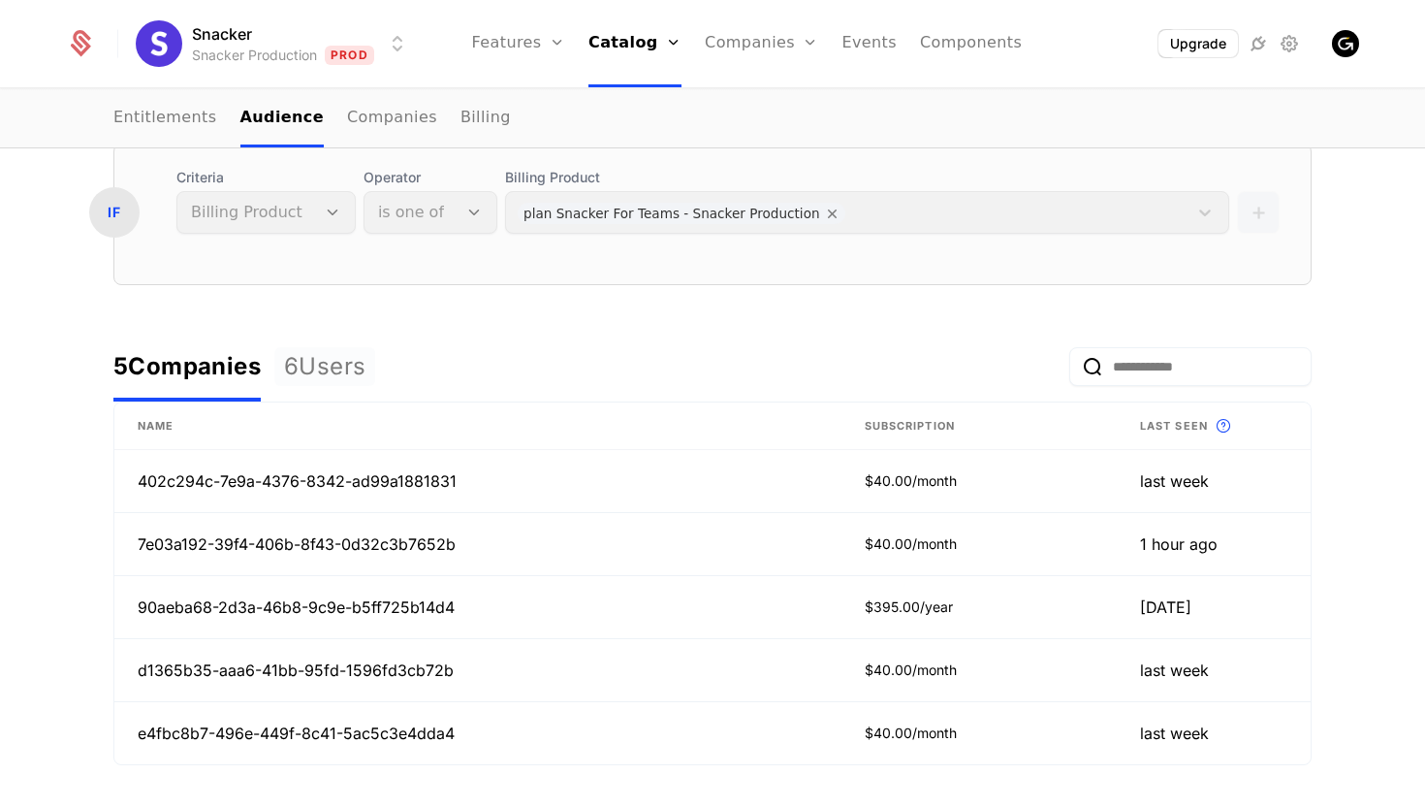
click at [348, 368] on div "6 Users" at bounding box center [324, 366] width 81 height 31
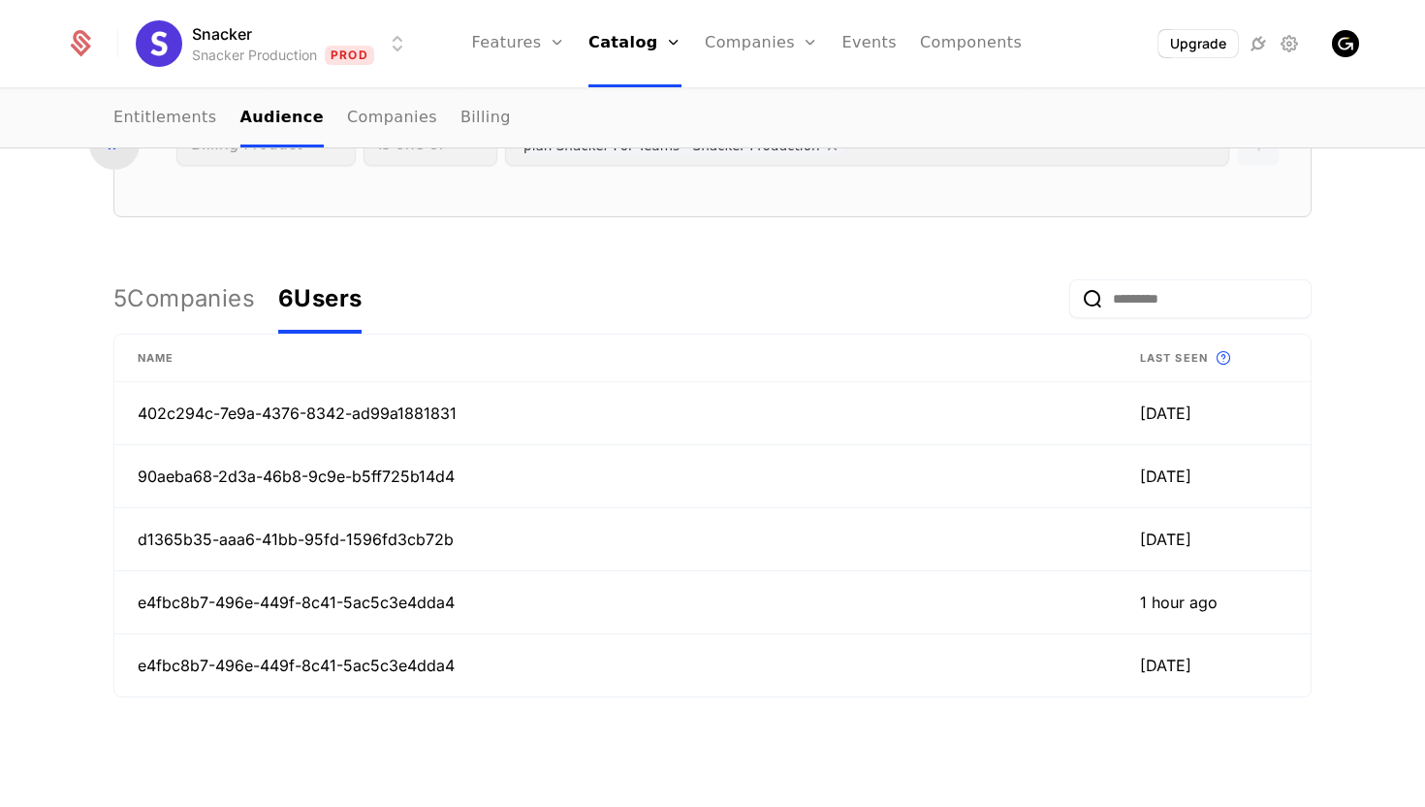
scroll to position [414, 0]
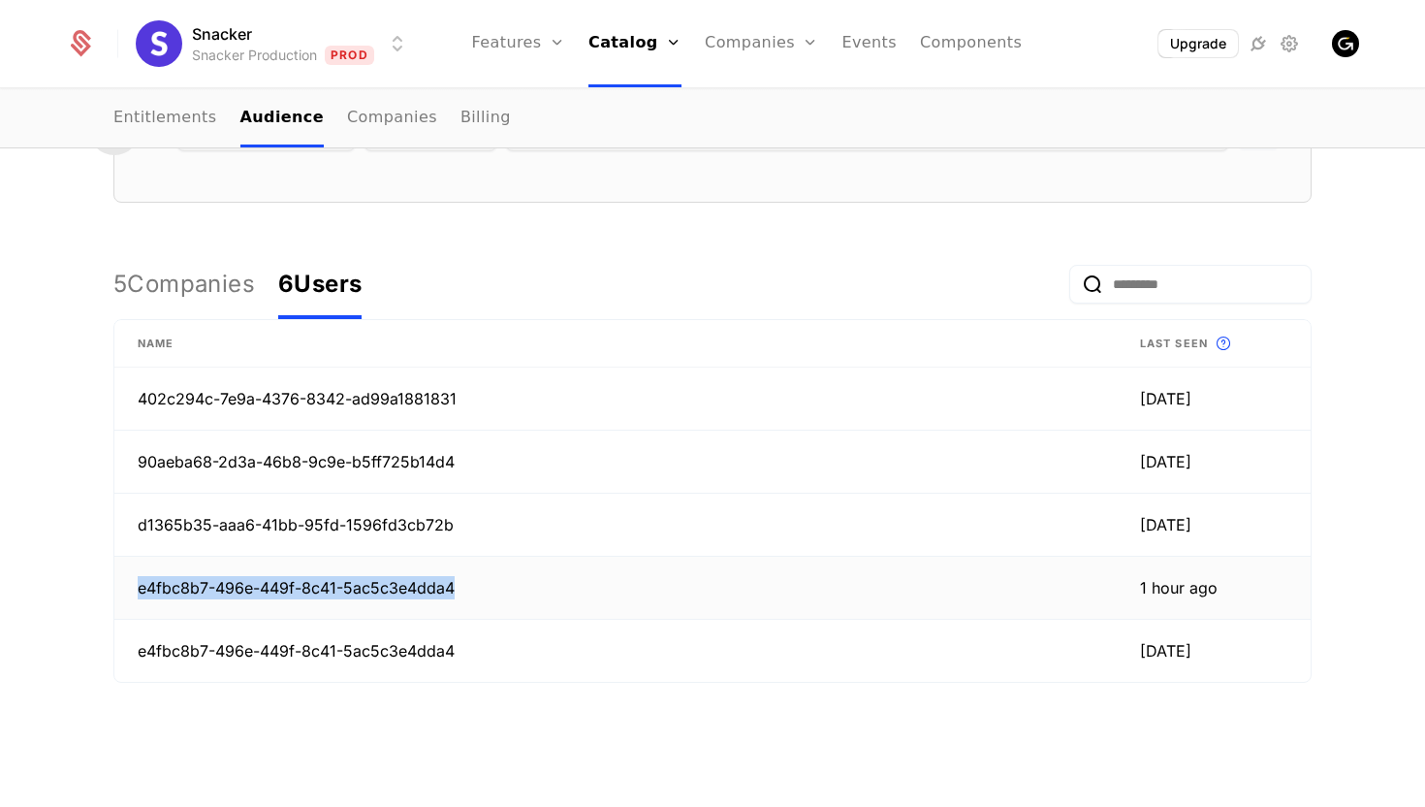
drag, startPoint x: 459, startPoint y: 590, endPoint x: 138, endPoint y: 594, distance: 321.0
click at [138, 594] on td "e4fbc8b7-496e-449f-8c41-5ac5c3e4dda4" at bounding box center [615, 588] width 1003 height 63
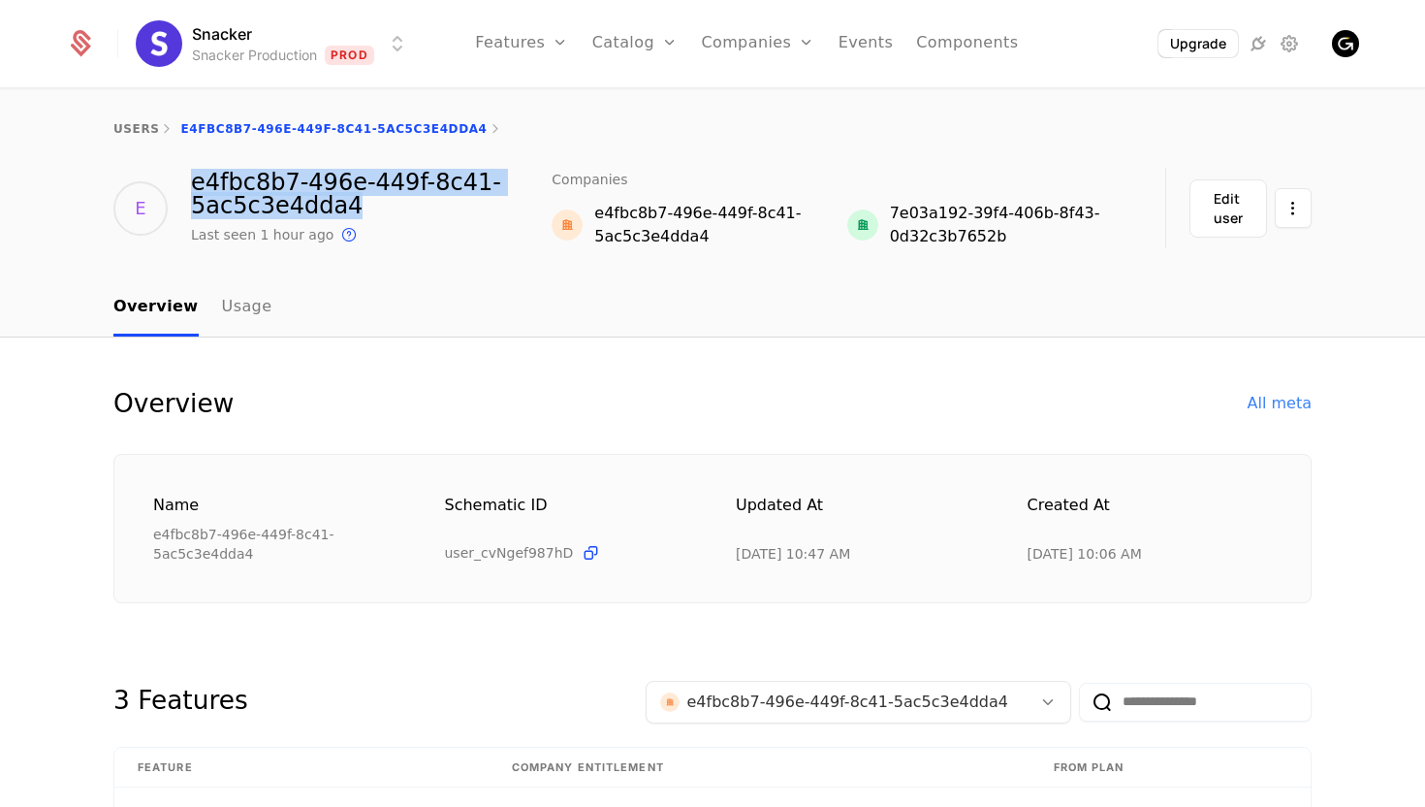
drag, startPoint x: 363, startPoint y: 209, endPoint x: 194, endPoint y: 183, distance: 170.7
click at [194, 183] on div "e4fbc8b7-496e-449f-8c41-5ac5c3e4dda4" at bounding box center [371, 194] width 361 height 47
copy div "e4fbc8b7-496e-449f-8c41-5ac5c3e4dda4"
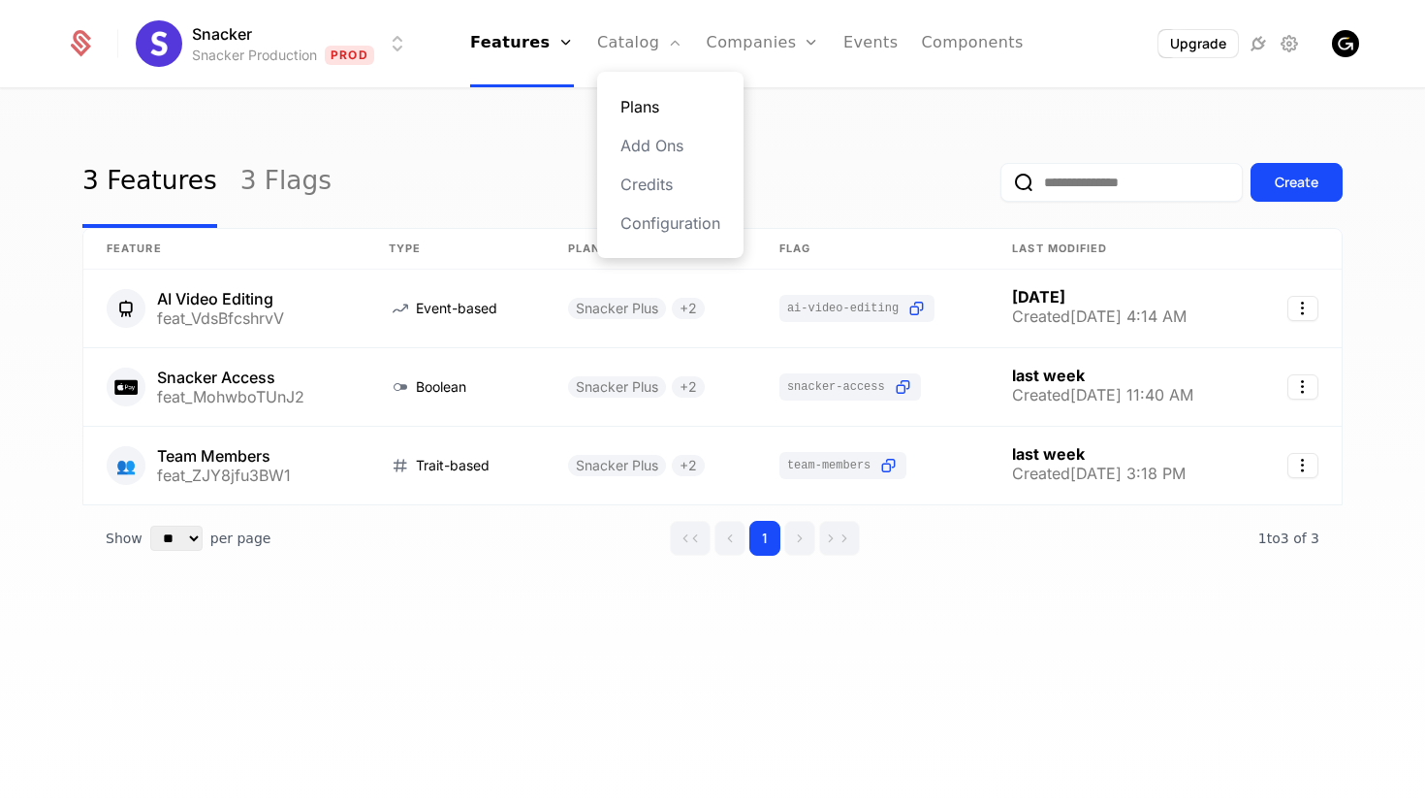
click at [640, 96] on link "Plans" at bounding box center [671, 106] width 100 height 23
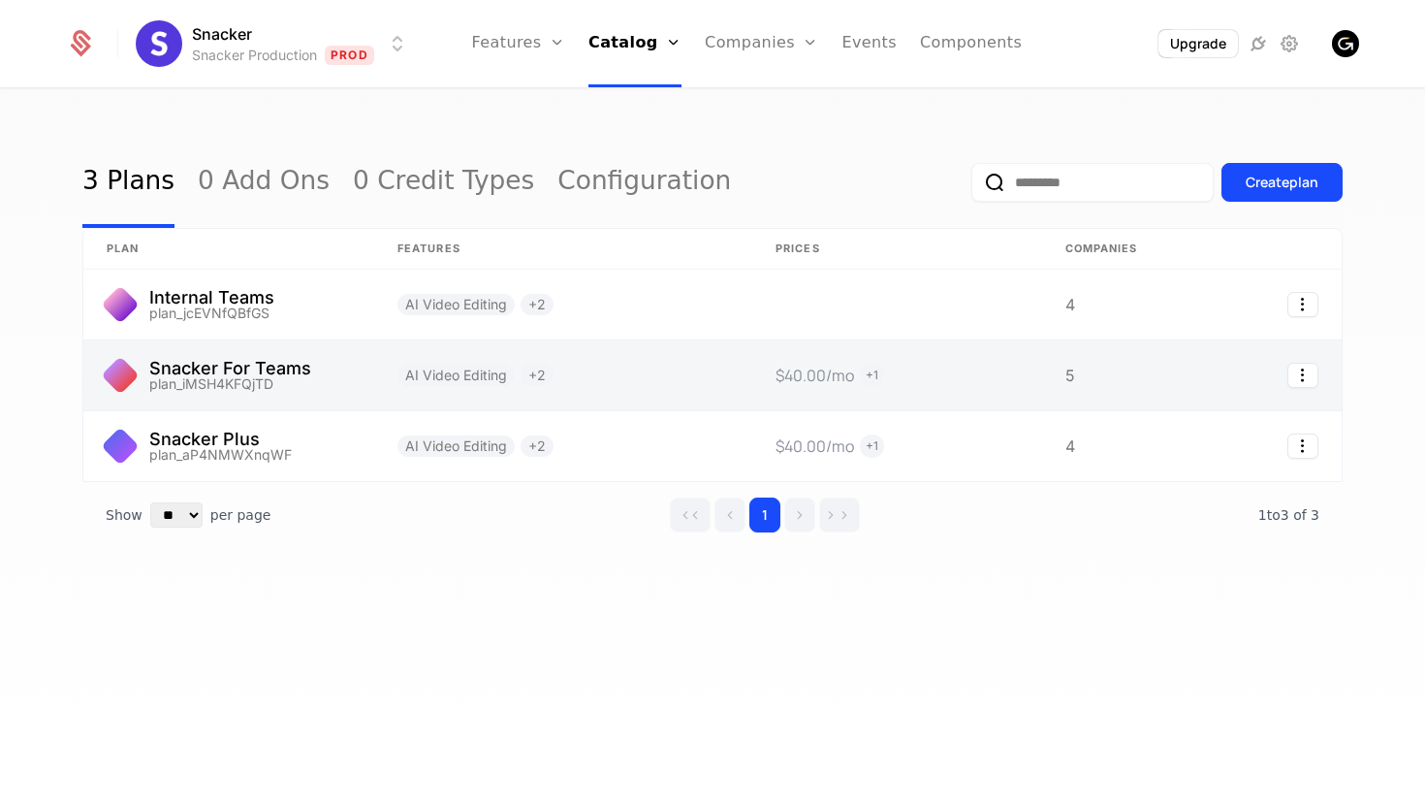
click at [603, 362] on link at bounding box center [563, 375] width 378 height 70
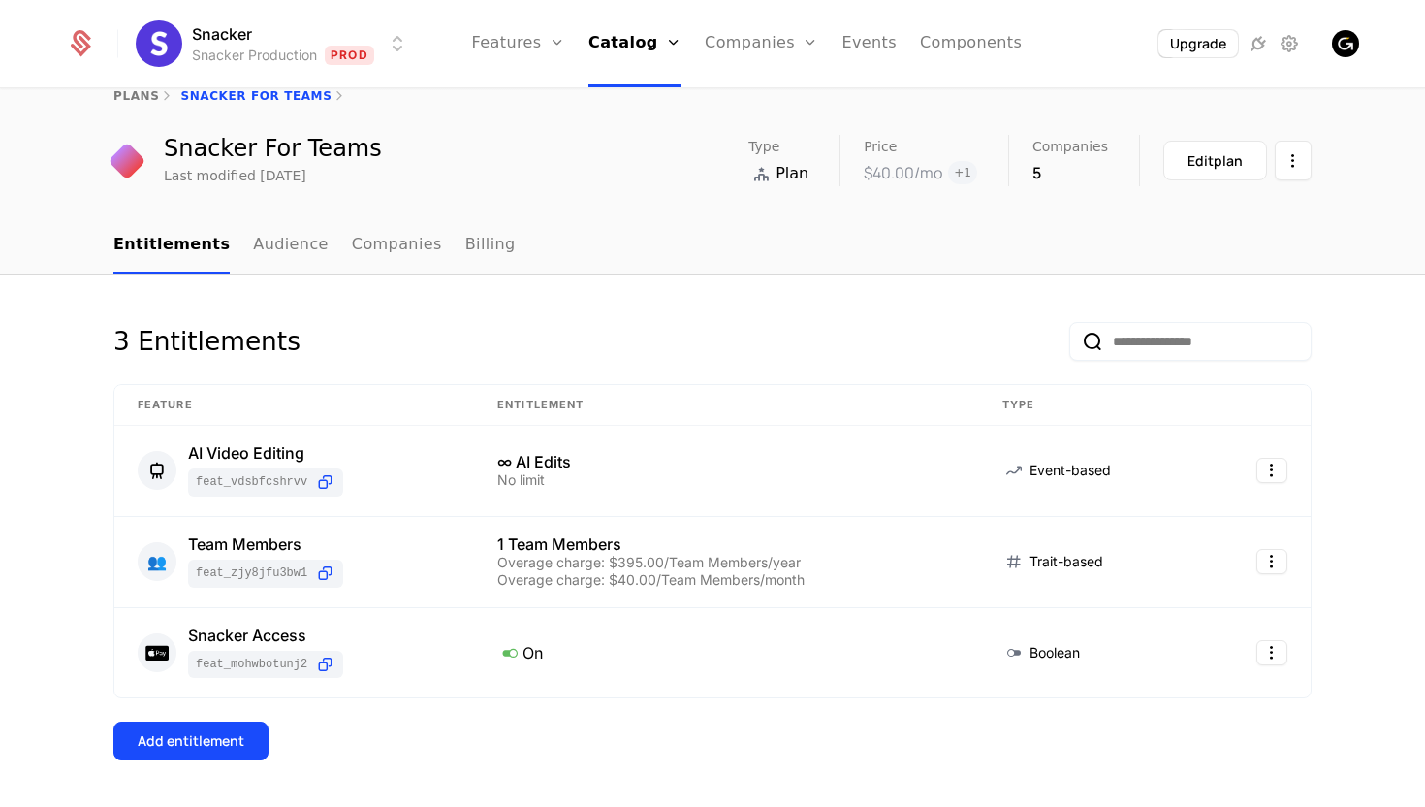
scroll to position [37, 0]
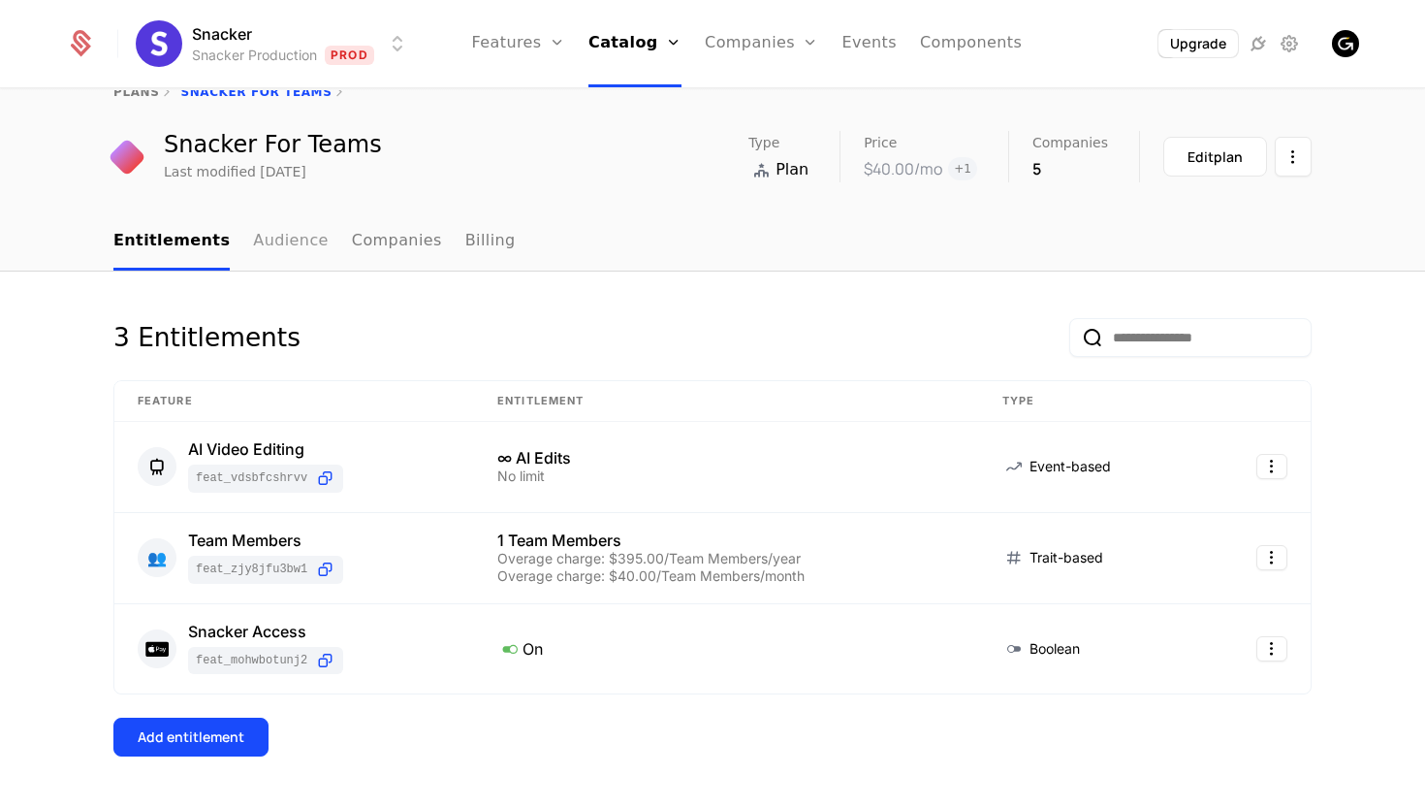
click at [260, 240] on link "Audience" at bounding box center [291, 241] width 76 height 57
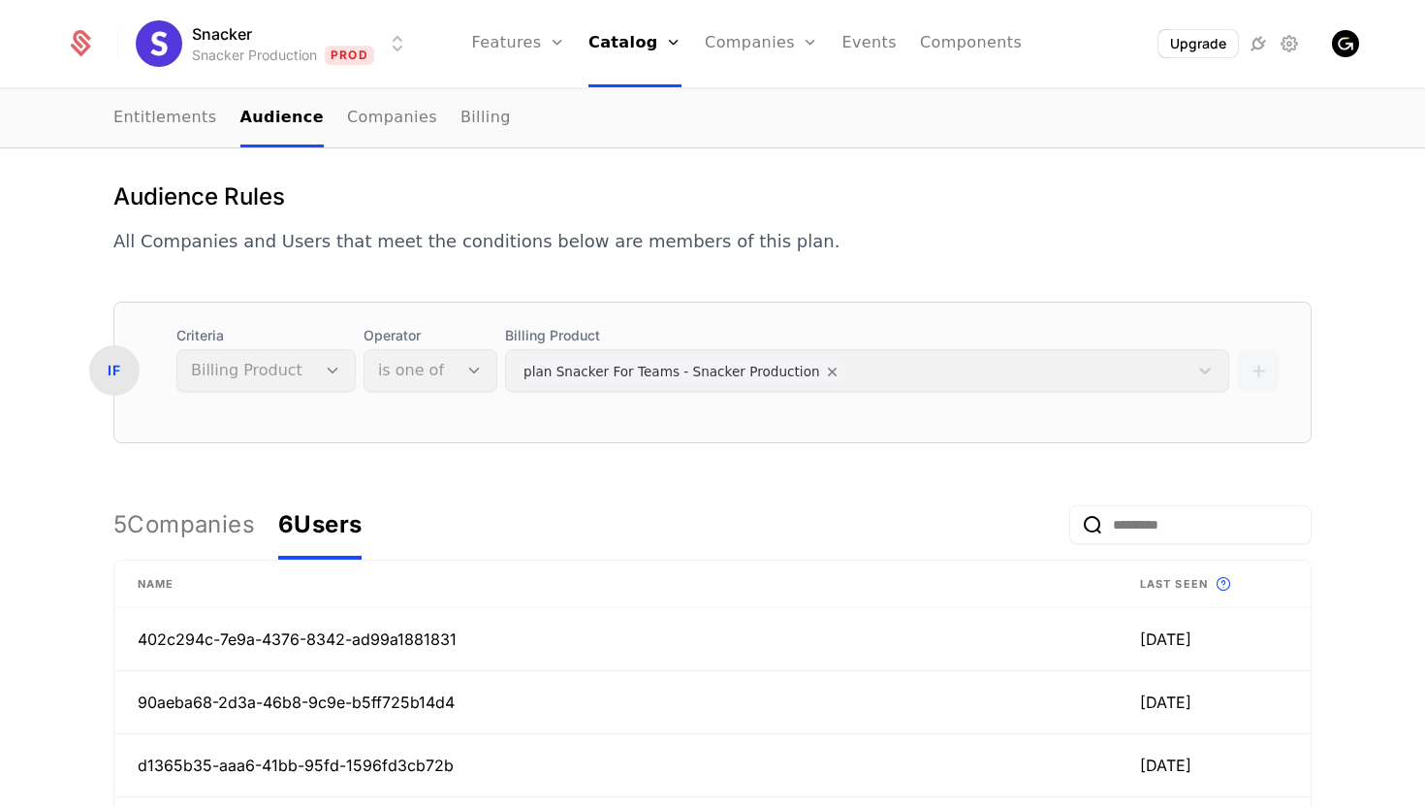
click at [334, 539] on div "6 Users" at bounding box center [319, 524] width 83 height 31
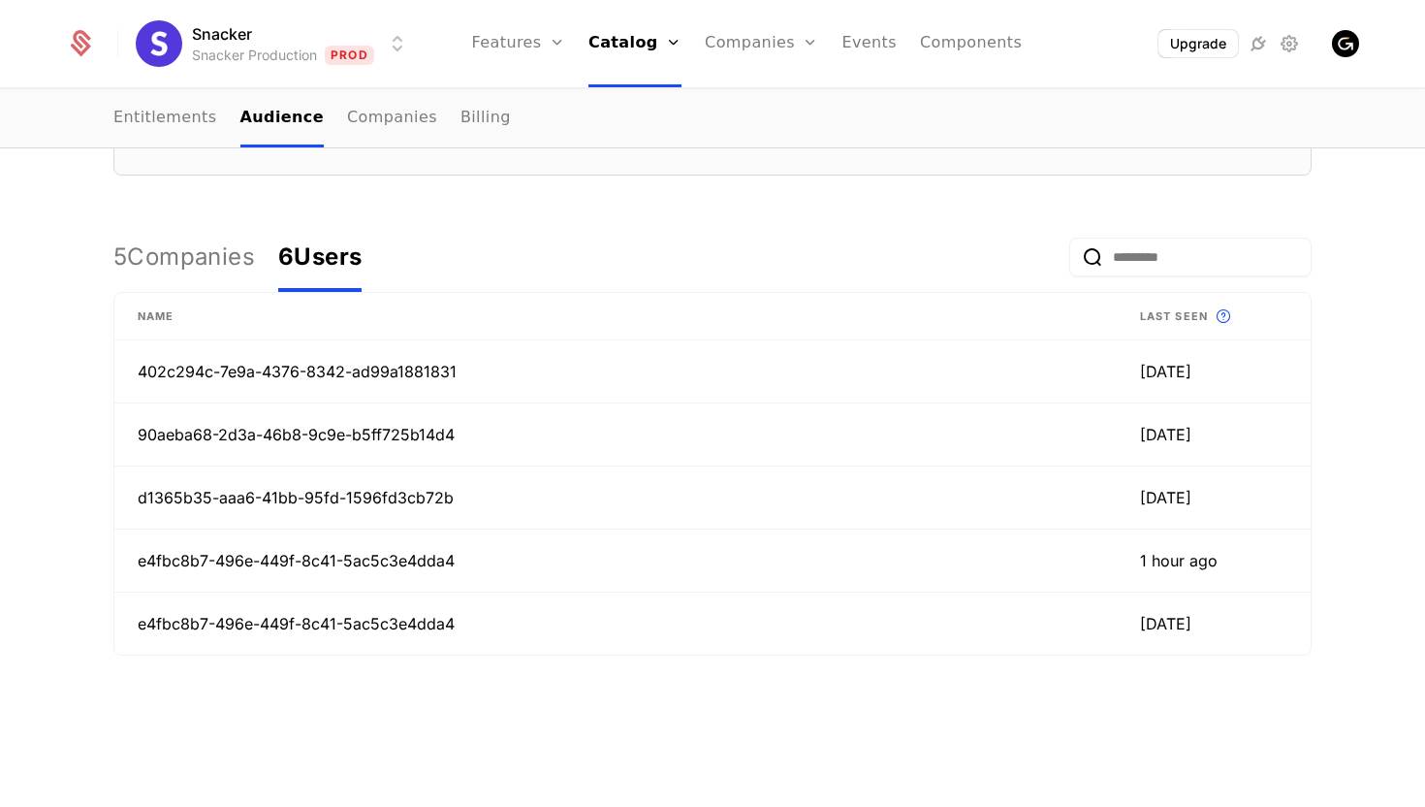
scroll to position [462, 0]
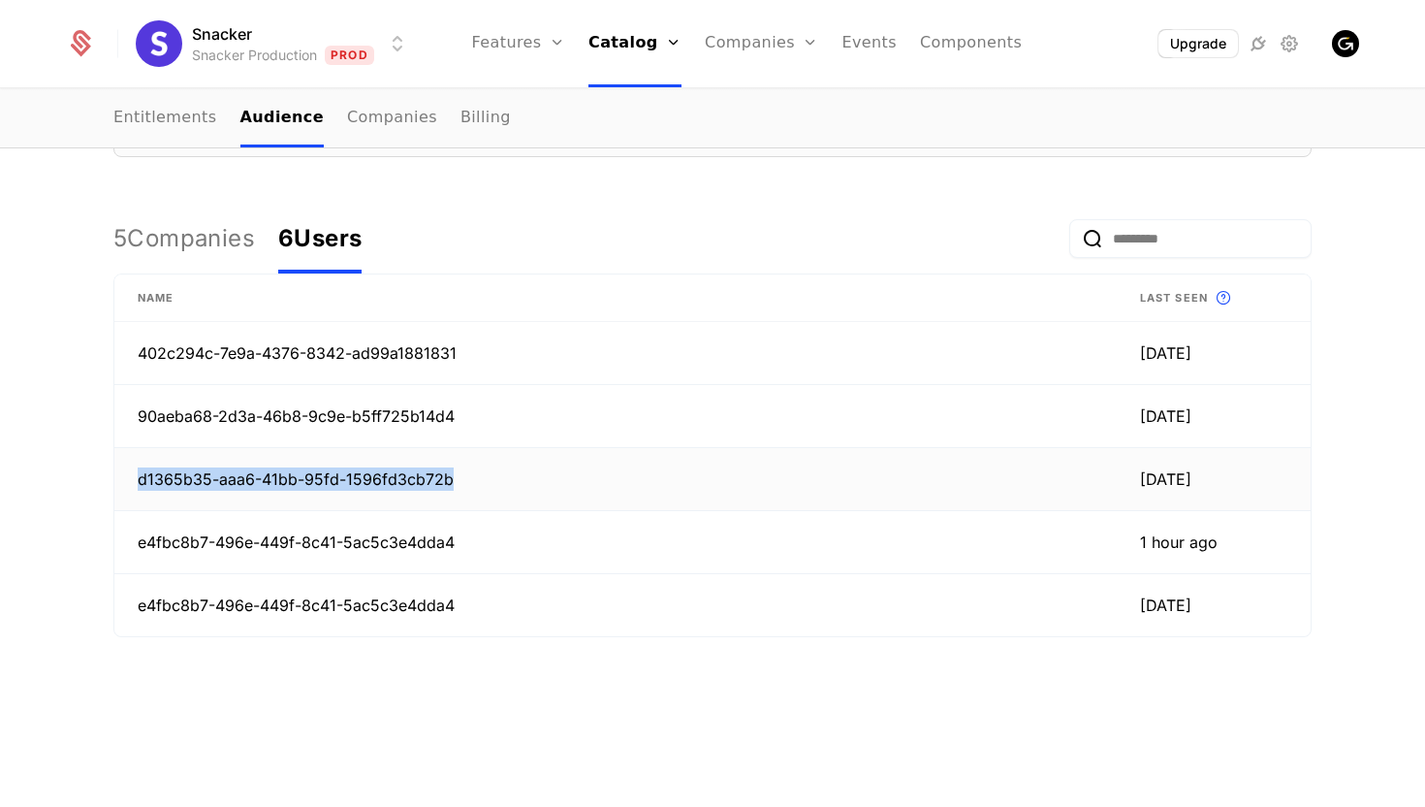
drag, startPoint x: 452, startPoint y: 478, endPoint x: 138, endPoint y: 474, distance: 314.2
click at [138, 474] on td "d1365b35-aaa6-41bb-95fd-1596fd3cb72b" at bounding box center [615, 479] width 1003 height 63
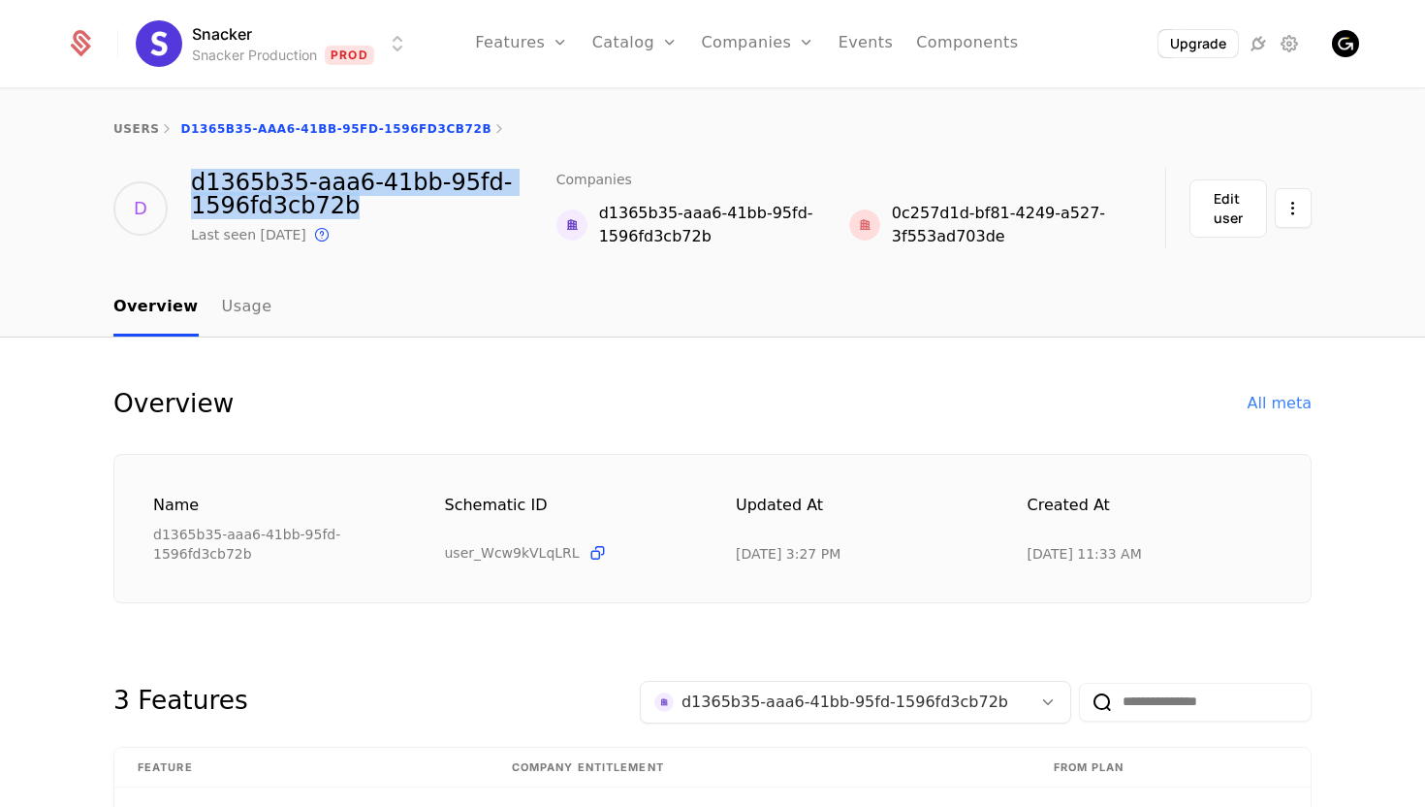
drag, startPoint x: 342, startPoint y: 210, endPoint x: 194, endPoint y: 187, distance: 150.2
click at [194, 187] on div "d1365b35-aaa6-41bb-95fd-1596fd3cb72b" at bounding box center [374, 194] width 366 height 47
copy div "d1365b35-aaa6-41bb-95fd-1596fd3cb72b"
